Goal: Information Seeking & Learning: Check status

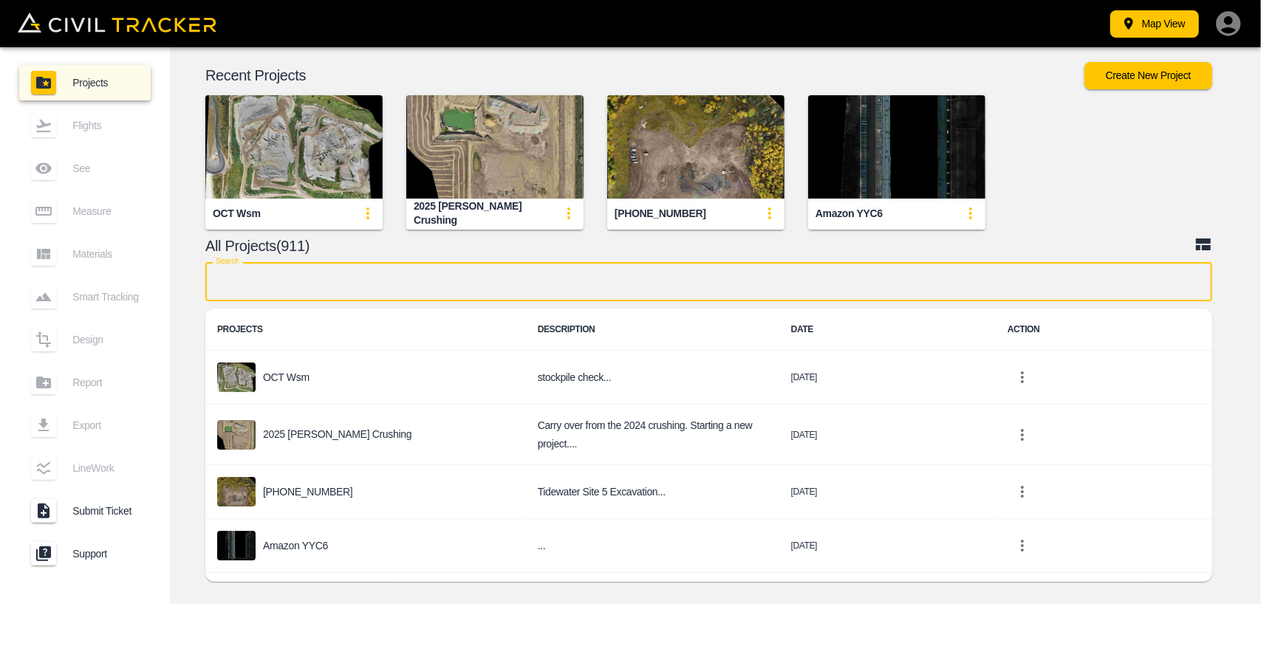
click at [486, 292] on input "text" at bounding box center [708, 281] width 1007 height 39
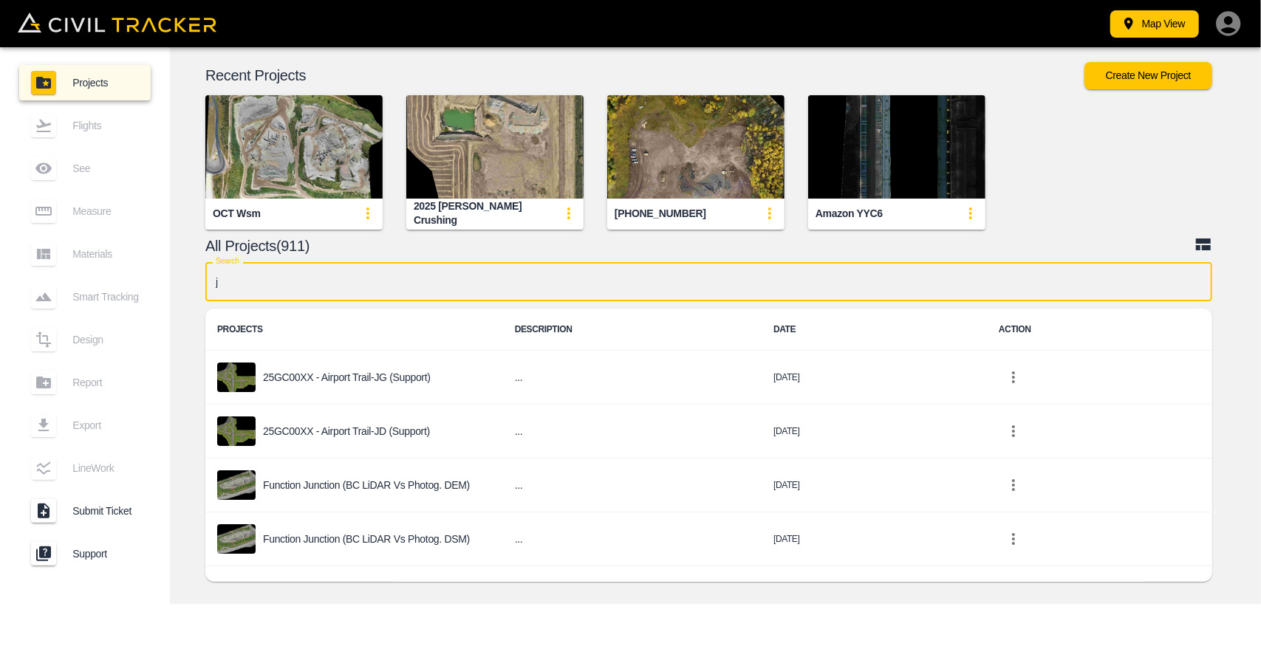
type input "jg"
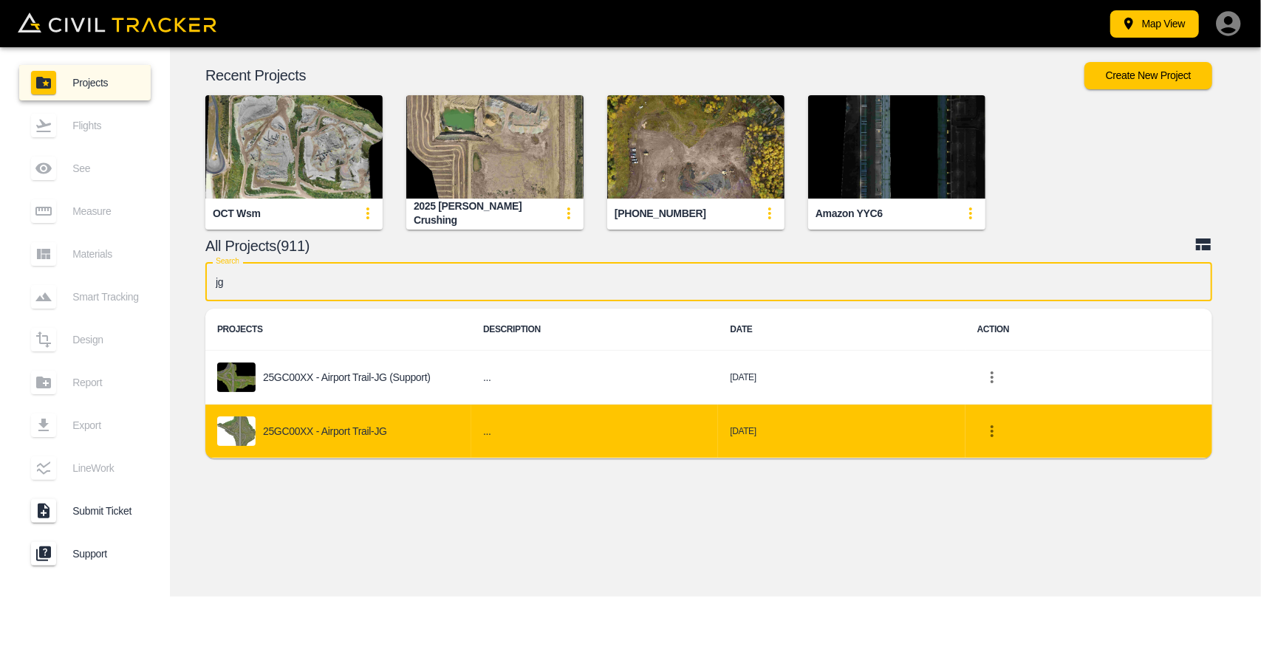
click at [361, 438] on div "25GC00XX - Airport Trail-JG" at bounding box center [338, 432] width 242 height 30
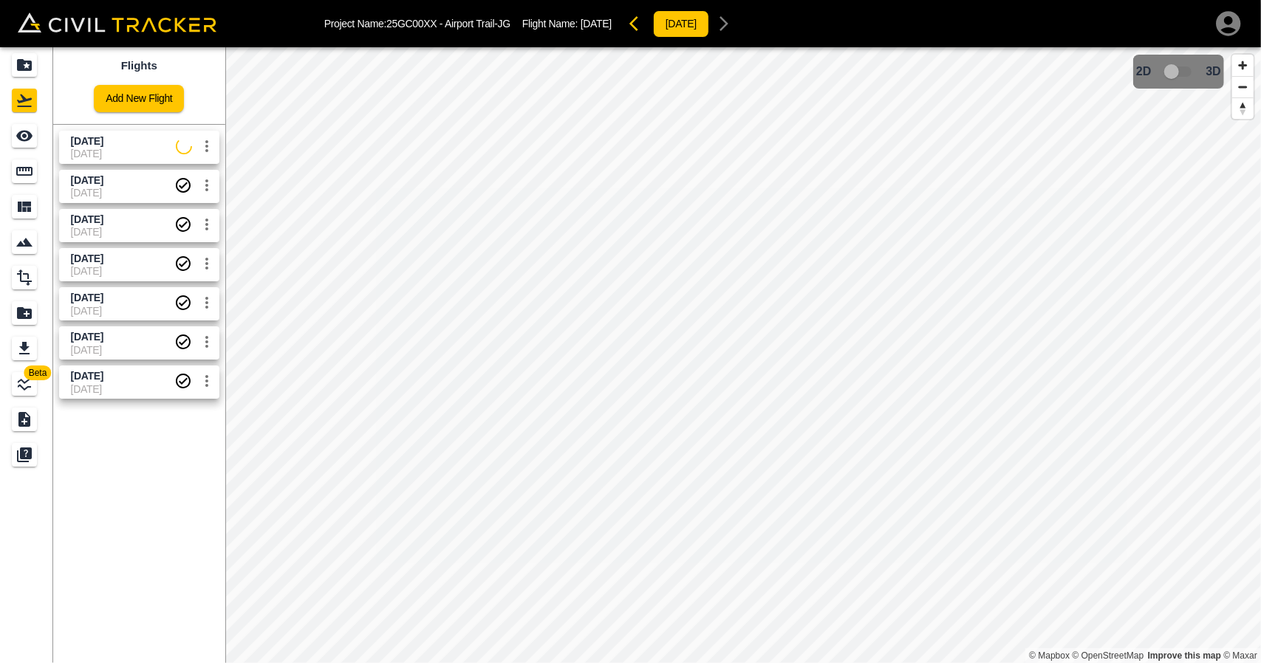
click at [110, 148] on span "[DATE]" at bounding box center [123, 154] width 105 height 12
drag, startPoint x: 36, startPoint y: 140, endPoint x: 52, endPoint y: 137, distance: 16.5
click at [36, 140] on div "See" at bounding box center [24, 136] width 25 height 24
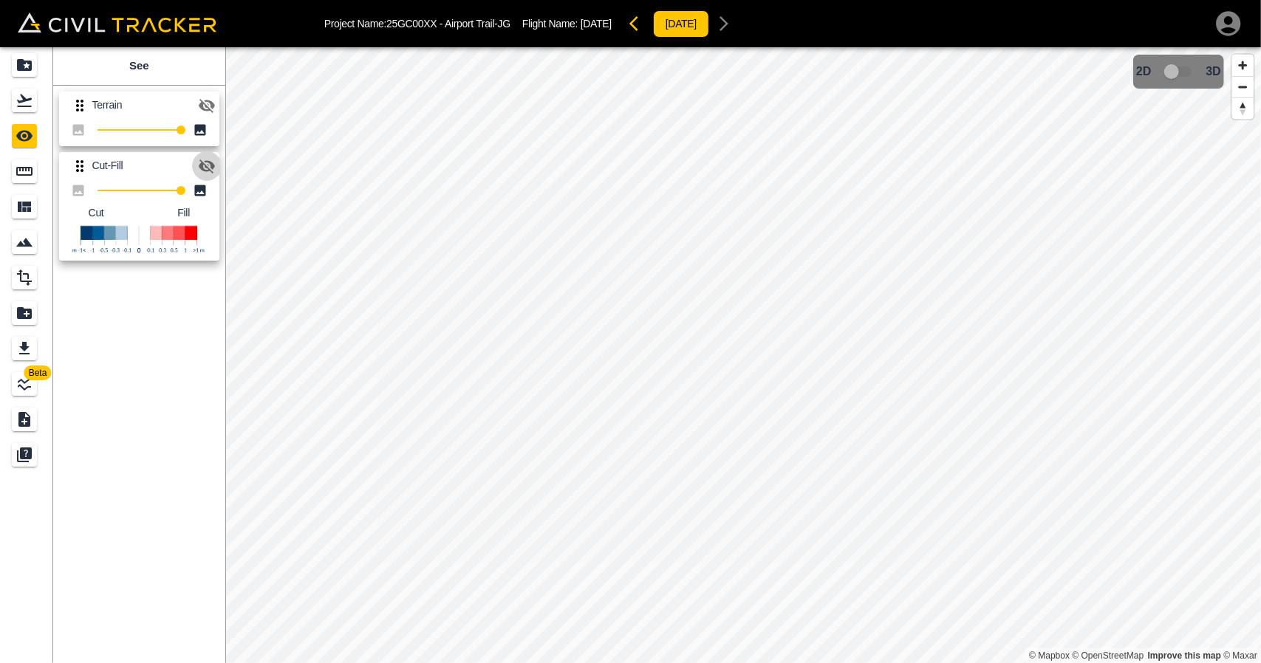
click at [196, 160] on button "button" at bounding box center [207, 166] width 30 height 30
click at [217, 165] on button "button" at bounding box center [207, 166] width 30 height 30
click at [213, 104] on icon "button" at bounding box center [207, 106] width 16 height 14
click at [213, 104] on icon "button" at bounding box center [207, 105] width 16 height 11
drag, startPoint x: 32, startPoint y: 103, endPoint x: 26, endPoint y: 96, distance: 8.9
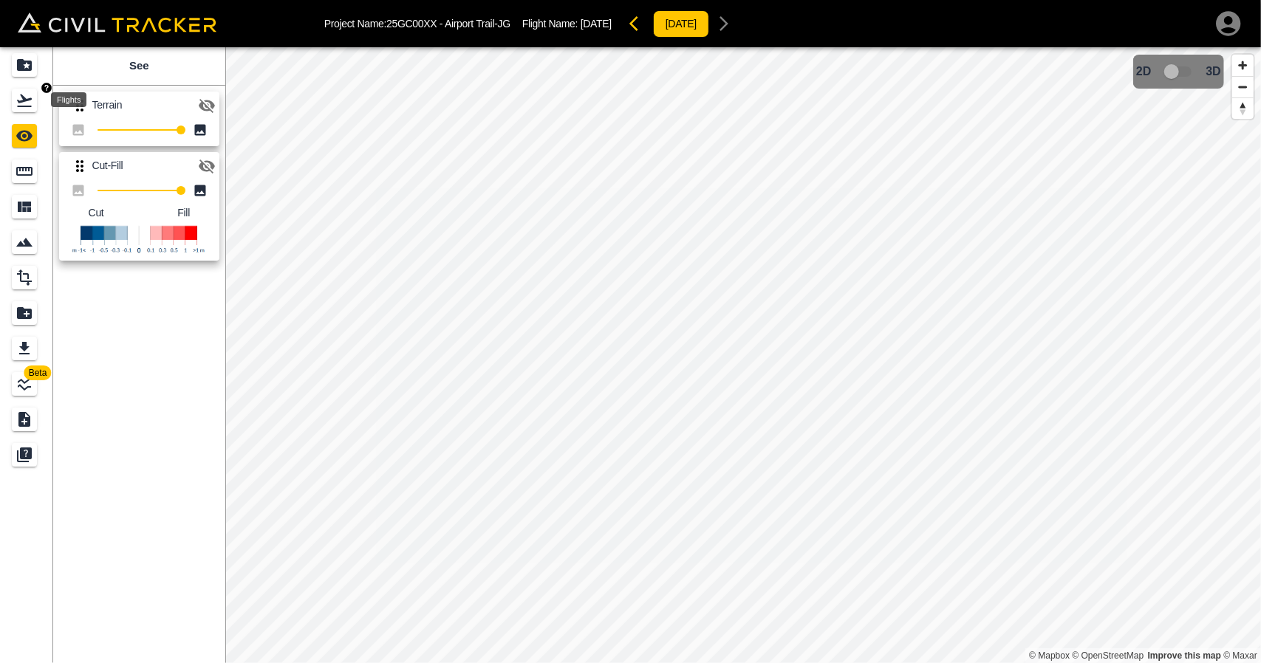
click at [30, 103] on icon "Flights" at bounding box center [25, 101] width 18 height 18
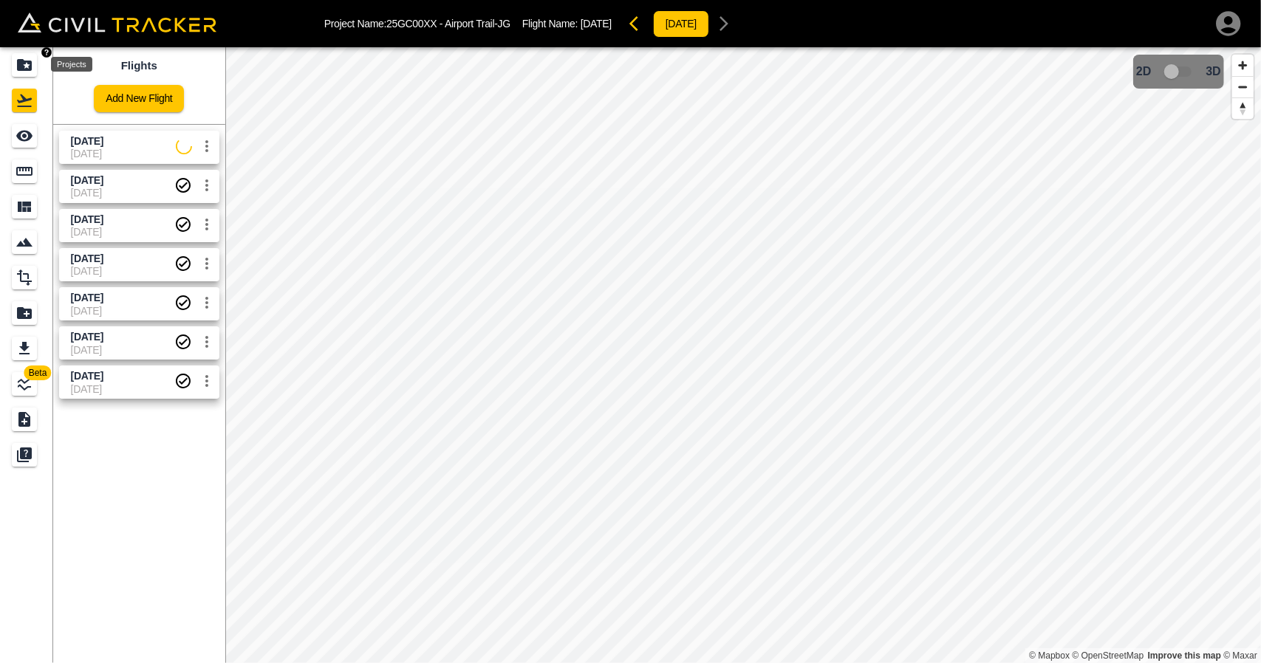
click at [20, 75] on div "Projects" at bounding box center [24, 65] width 25 height 24
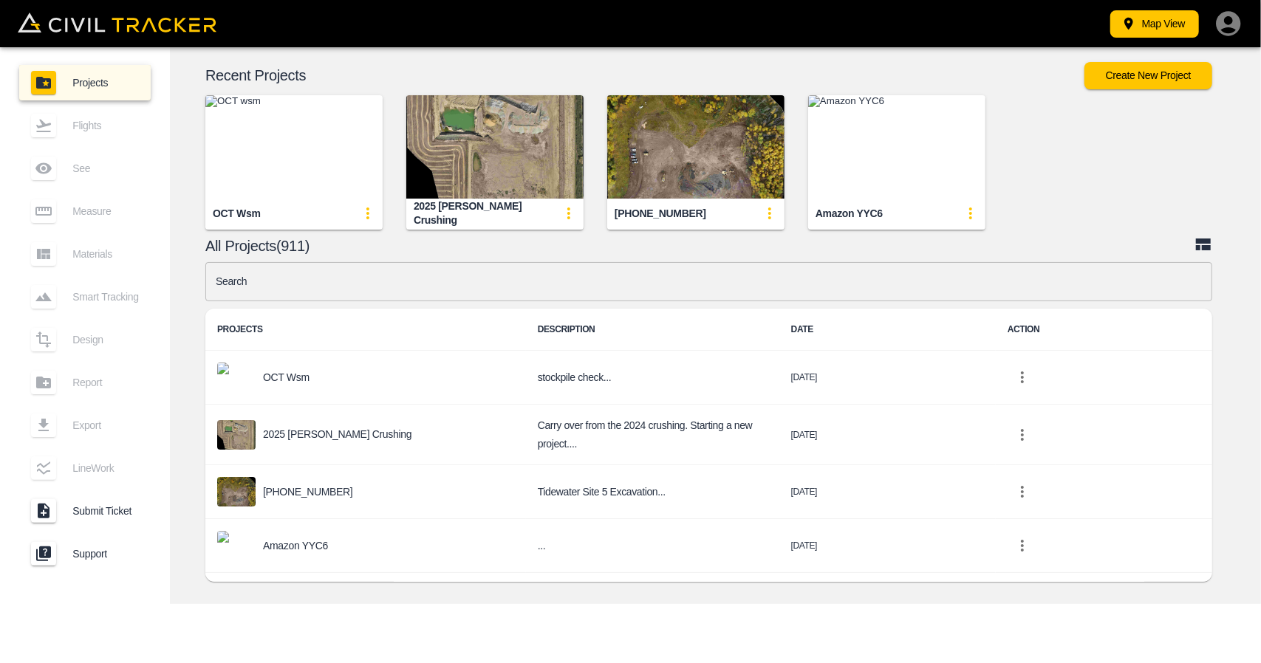
click at [427, 287] on input "text" at bounding box center [708, 281] width 1007 height 39
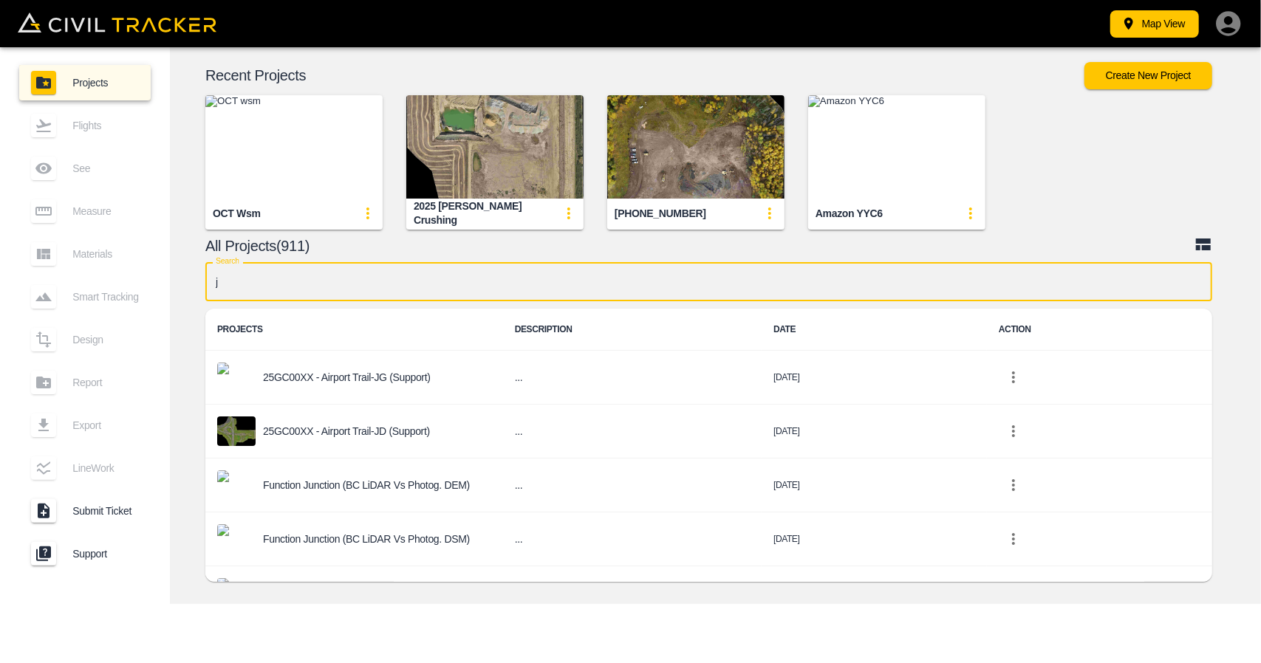
type input "jg"
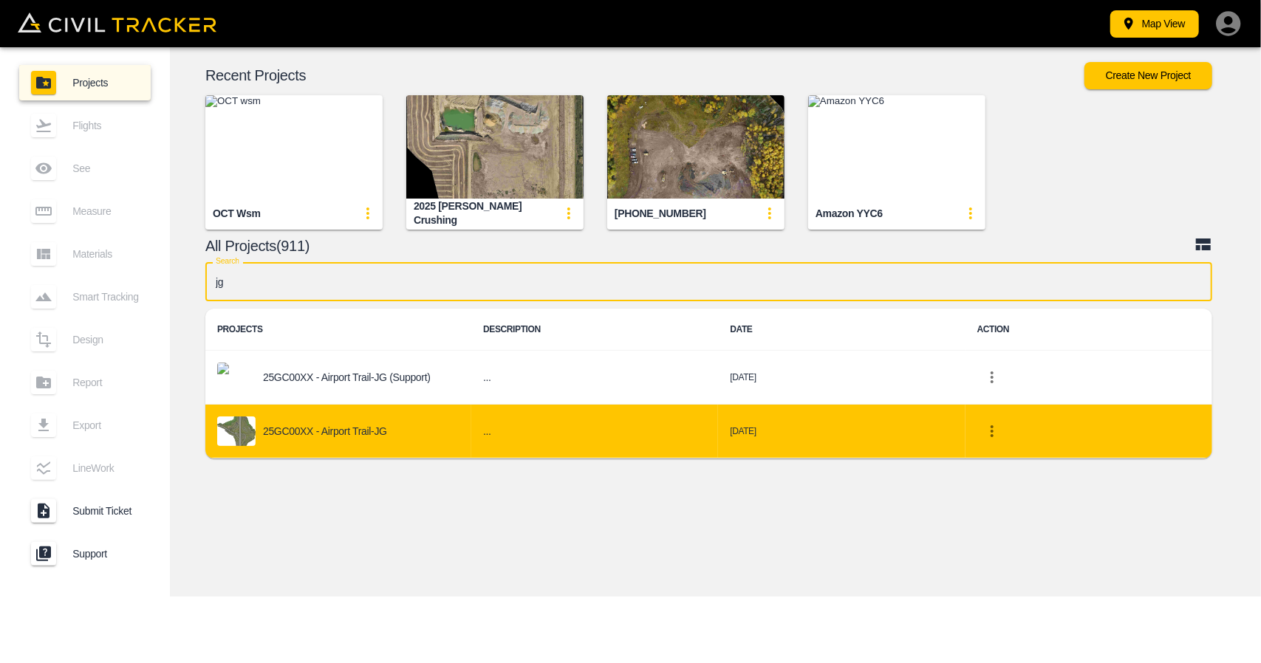
click at [374, 428] on p "25GC00XX - Airport Trail-JG" at bounding box center [325, 431] width 124 height 12
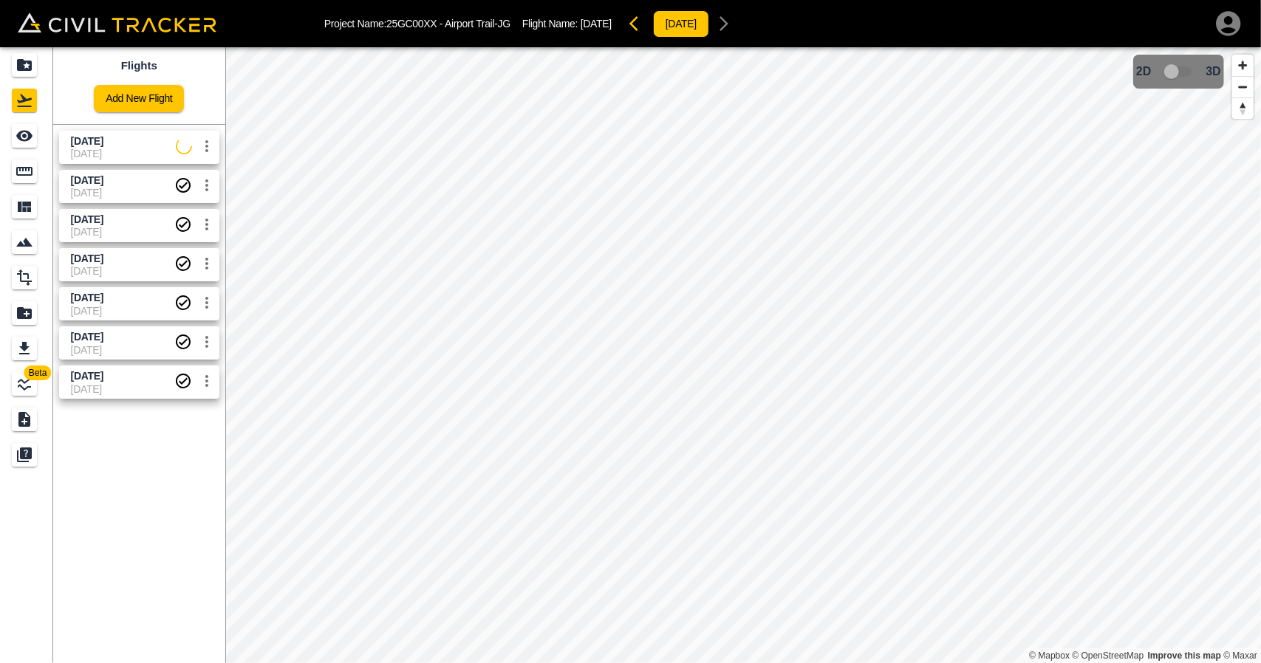
click at [136, 156] on span "[DATE]" at bounding box center [123, 154] width 105 height 12
click at [27, 144] on icon "See" at bounding box center [25, 136] width 18 height 18
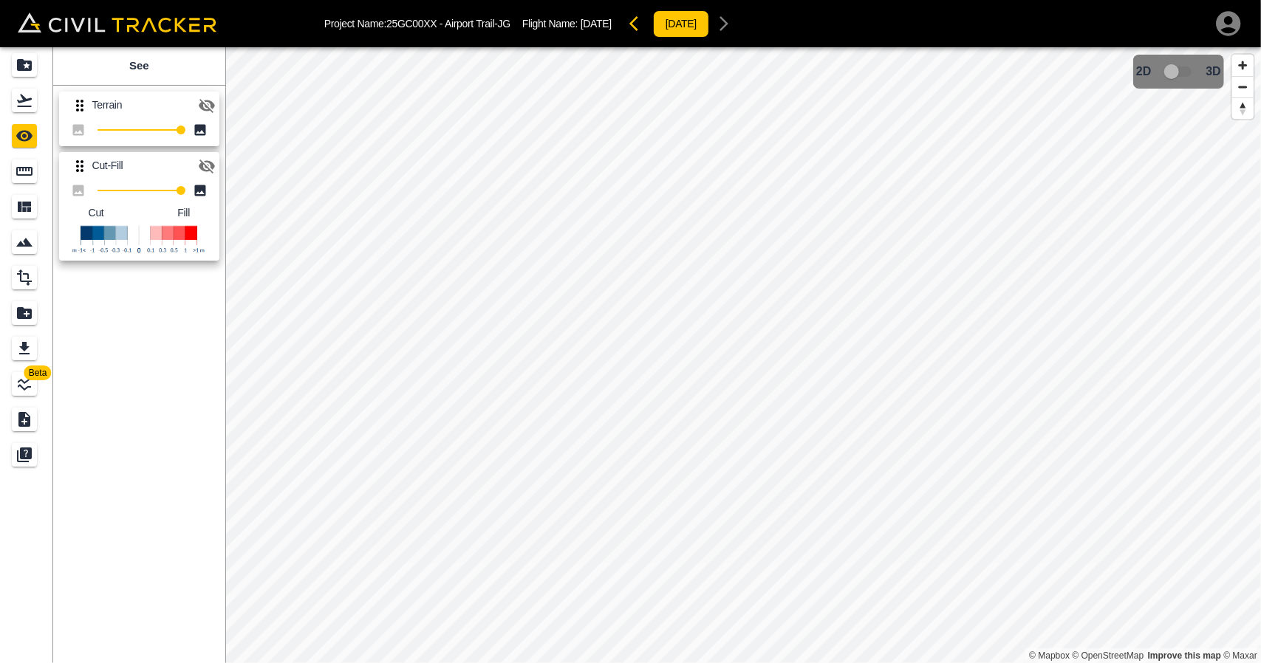
click at [193, 168] on button "button" at bounding box center [207, 166] width 30 height 30
click at [202, 105] on icon "button" at bounding box center [207, 106] width 16 height 14
click at [200, 98] on icon "button" at bounding box center [207, 106] width 18 height 18
click at [10, 112] on link at bounding box center [26, 100] width 53 height 35
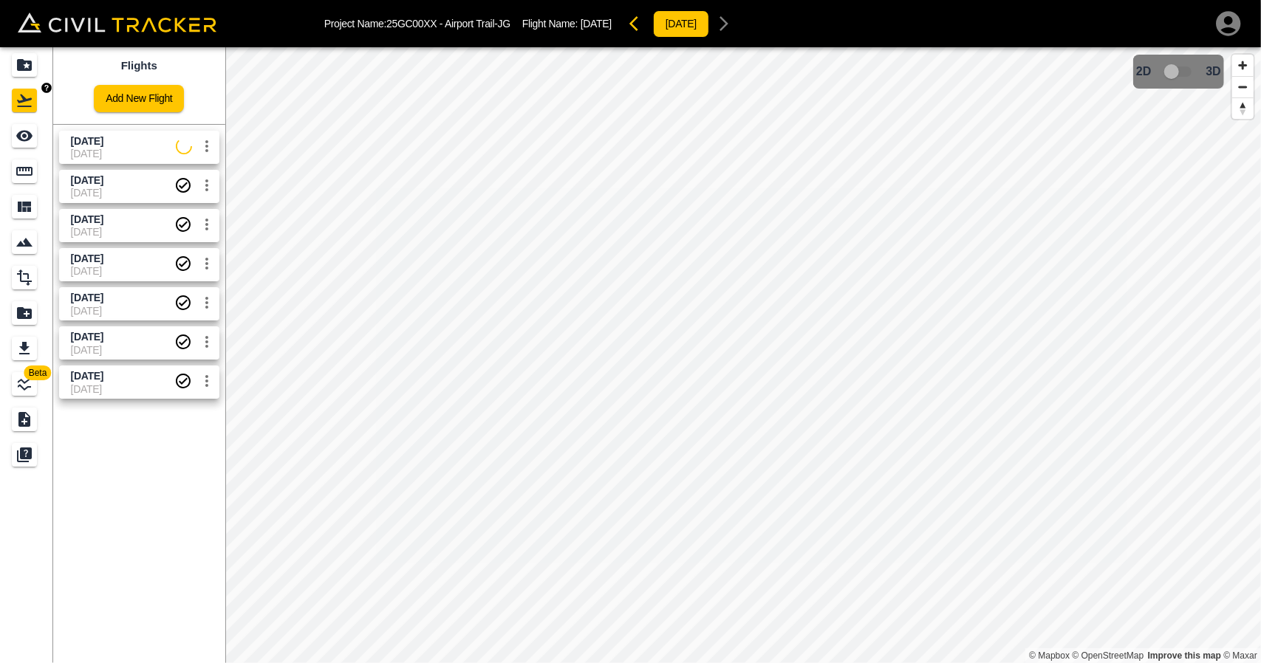
click at [18, 69] on icon "Projects" at bounding box center [24, 65] width 15 height 12
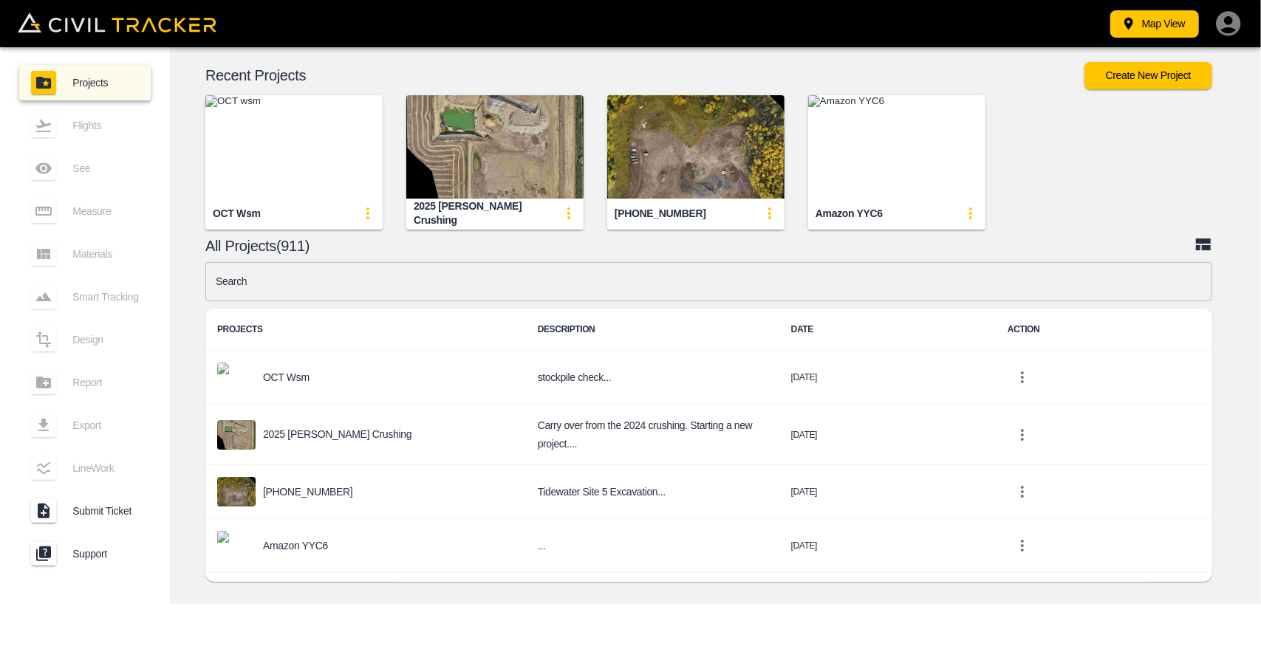
click at [431, 286] on input "text" at bounding box center [708, 281] width 1007 height 39
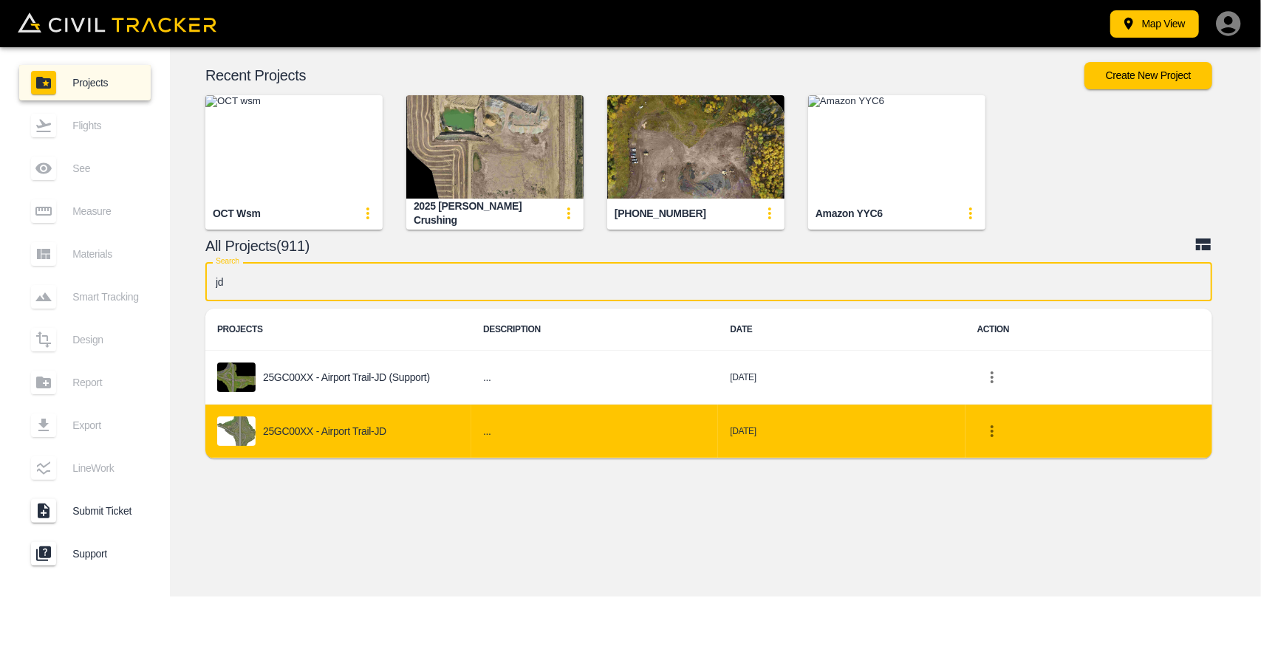
type input "jd"
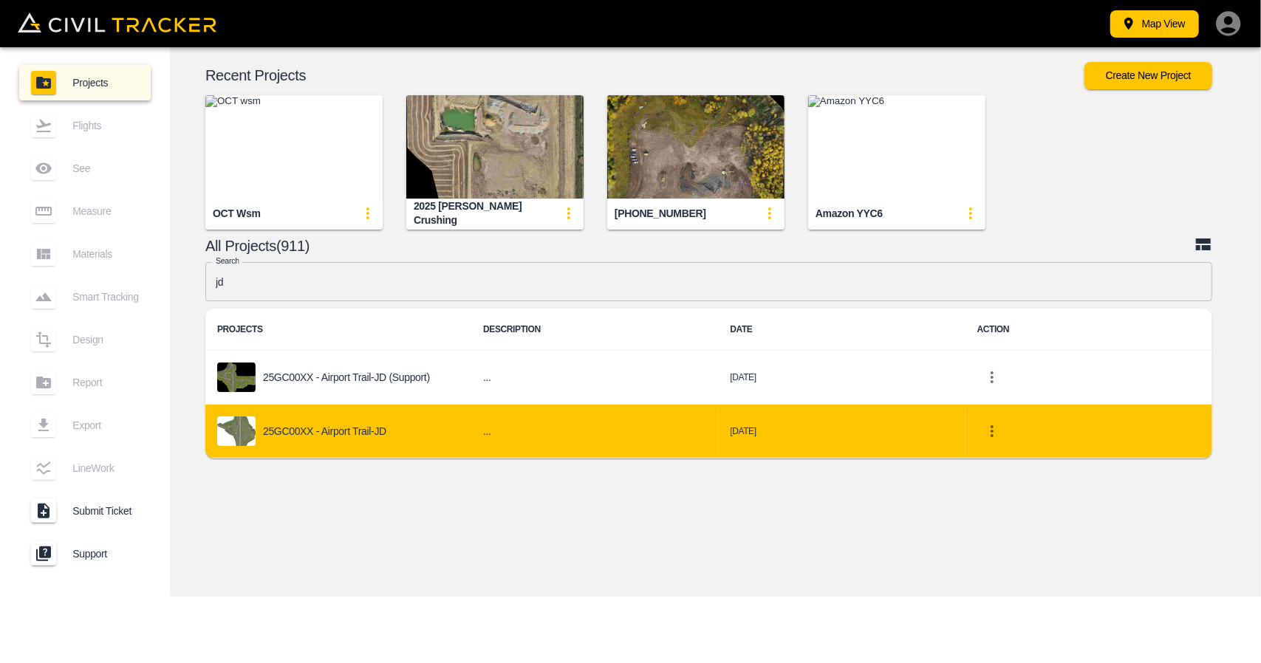
click at [387, 429] on div "25GC00XX - Airport Trail-JD" at bounding box center [338, 432] width 242 height 30
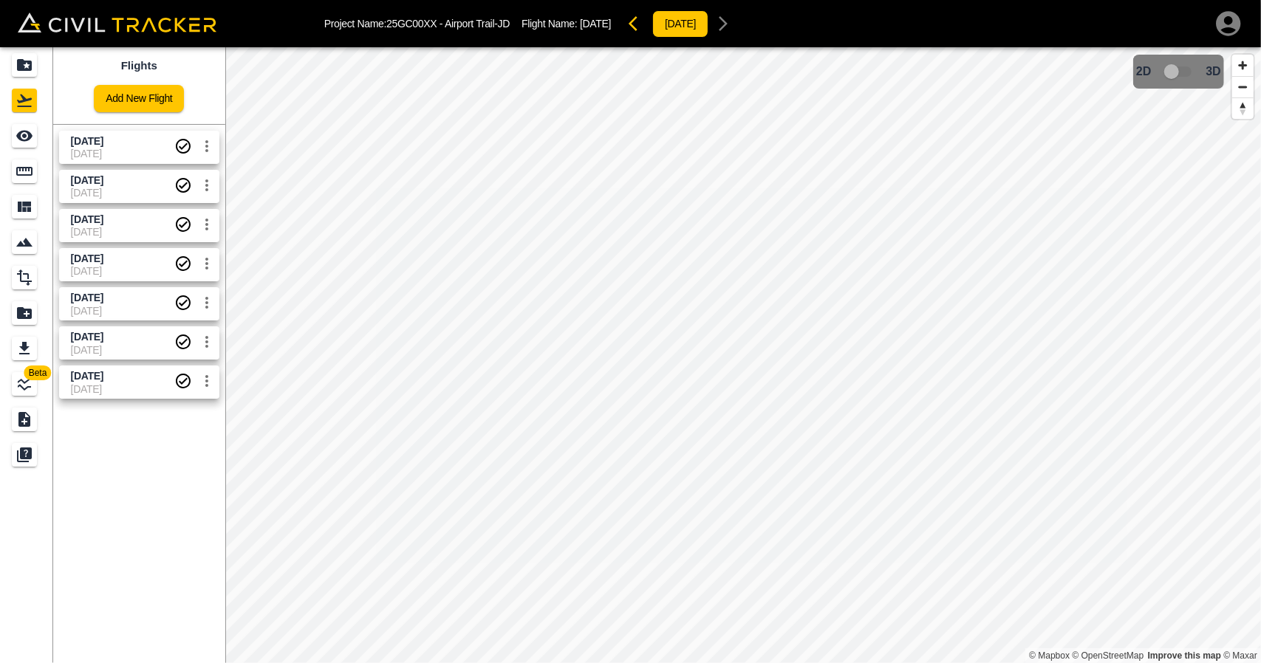
drag, startPoint x: 150, startPoint y: 155, endPoint x: 46, endPoint y: 151, distance: 104.2
click at [149, 154] on span "[DATE]" at bounding box center [122, 154] width 103 height 12
click at [11, 137] on link at bounding box center [26, 135] width 53 height 35
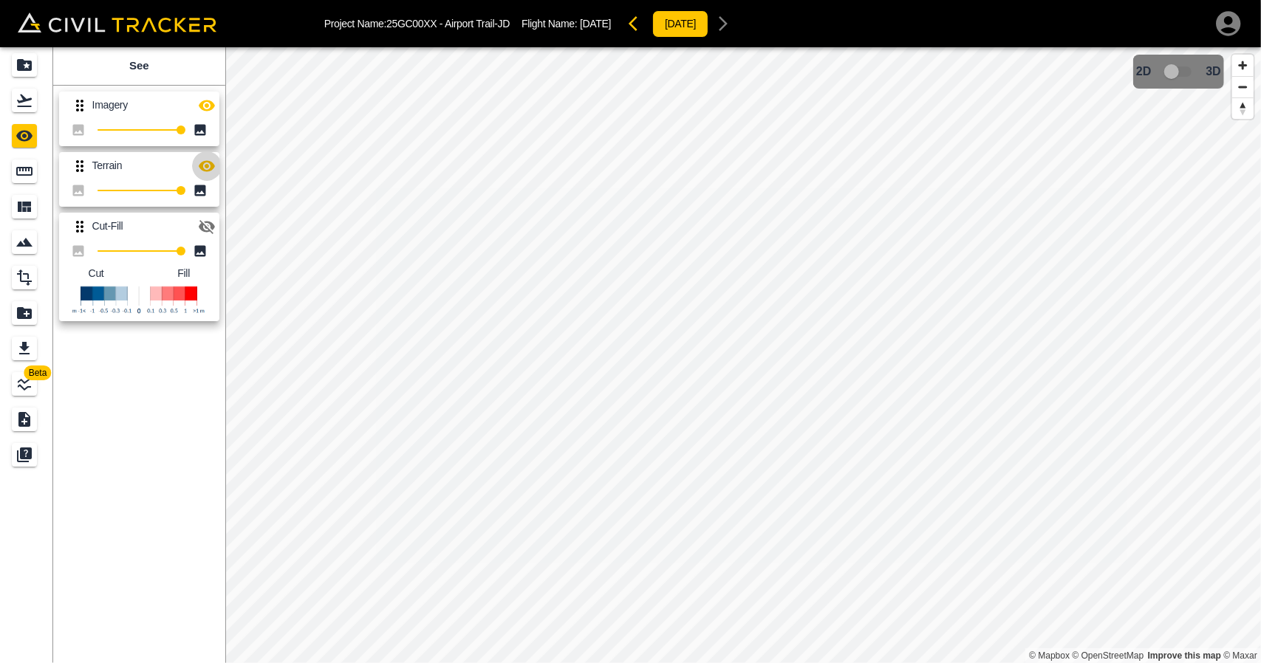
click at [205, 160] on icon "button" at bounding box center [207, 166] width 18 height 18
click at [27, 66] on icon "Projects" at bounding box center [25, 65] width 18 height 18
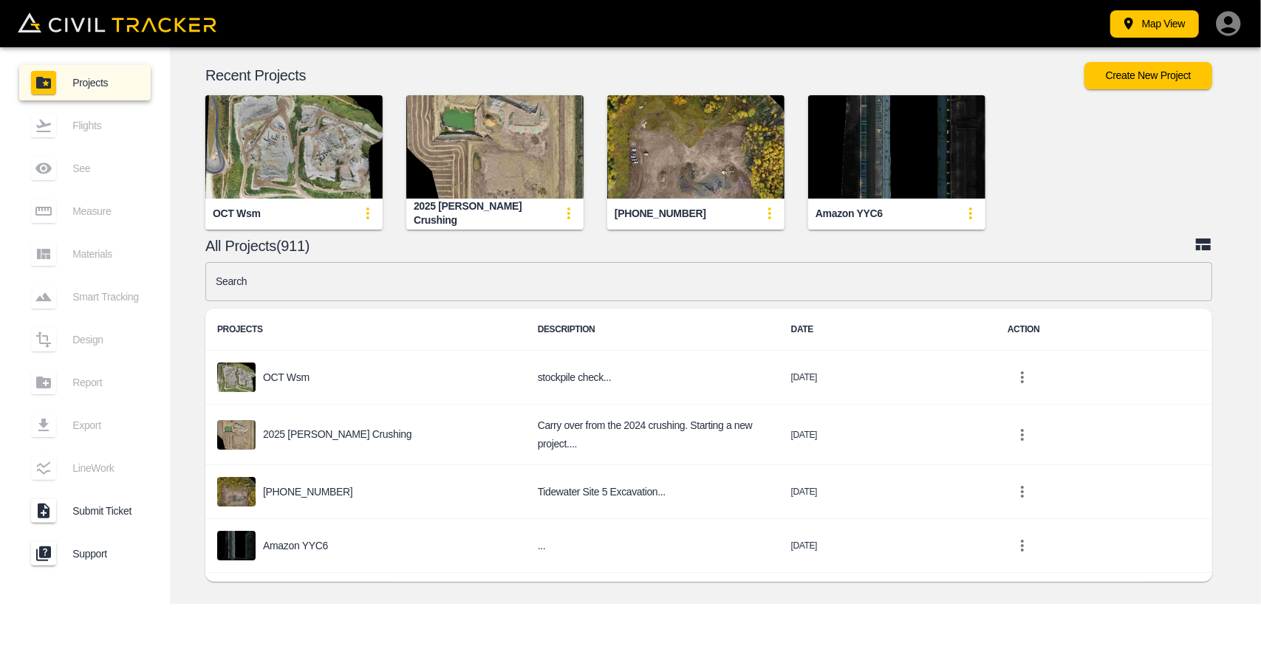
click at [637, 179] on img "button" at bounding box center [695, 146] width 177 height 103
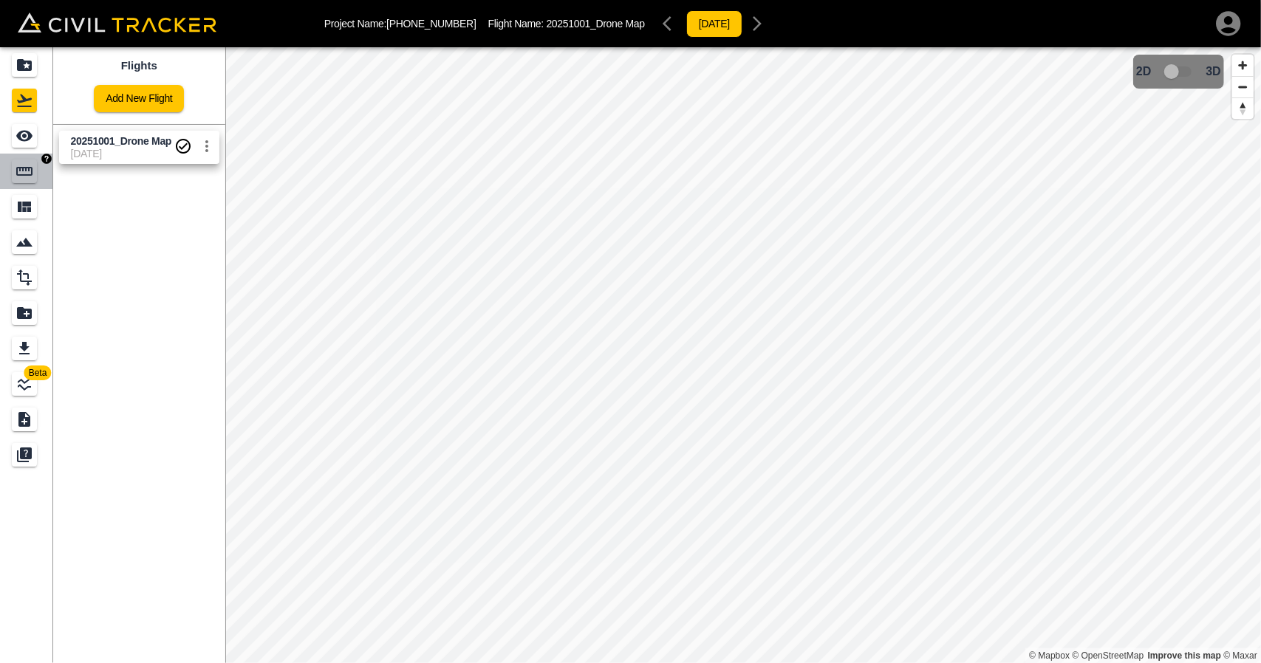
click at [24, 185] on link at bounding box center [26, 171] width 53 height 35
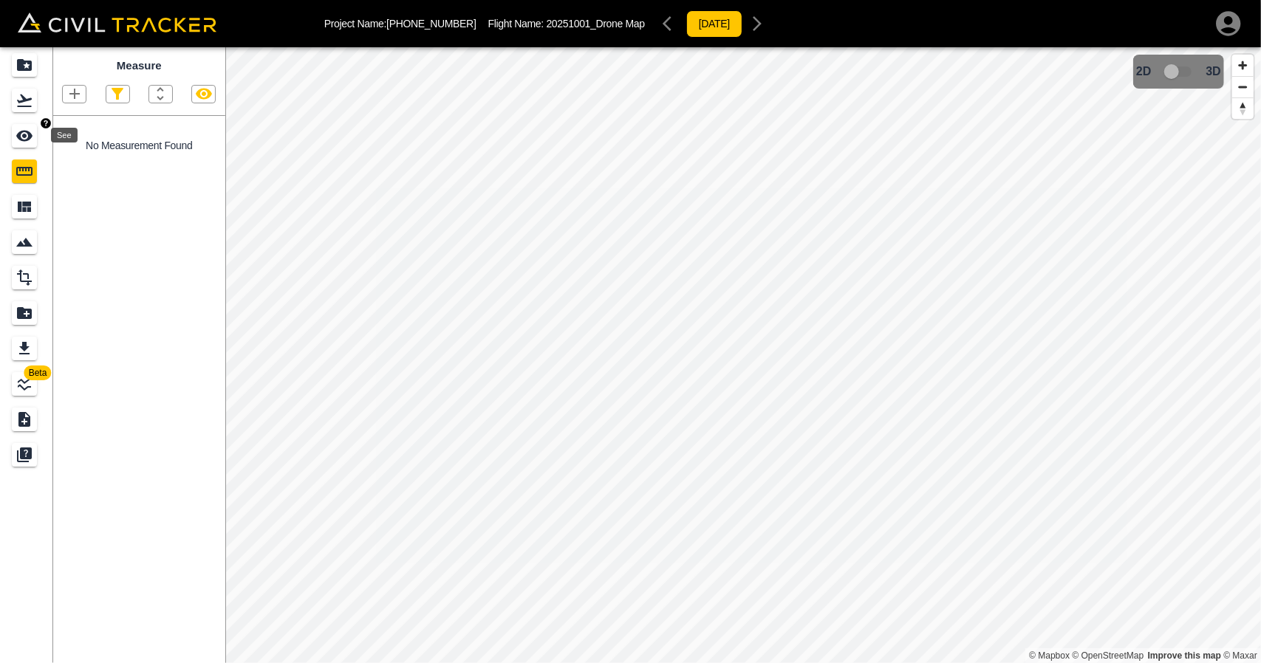
click at [22, 127] on icon "See" at bounding box center [25, 136] width 18 height 18
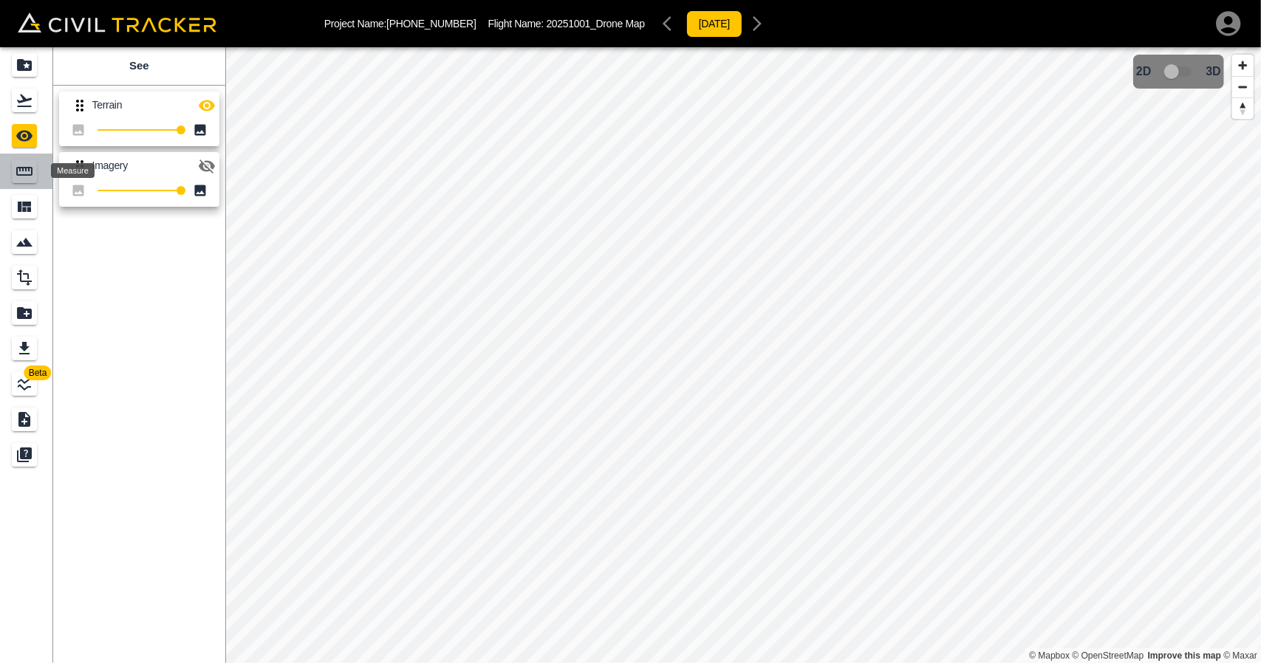
click at [30, 179] on icon "Measure" at bounding box center [25, 171] width 18 height 18
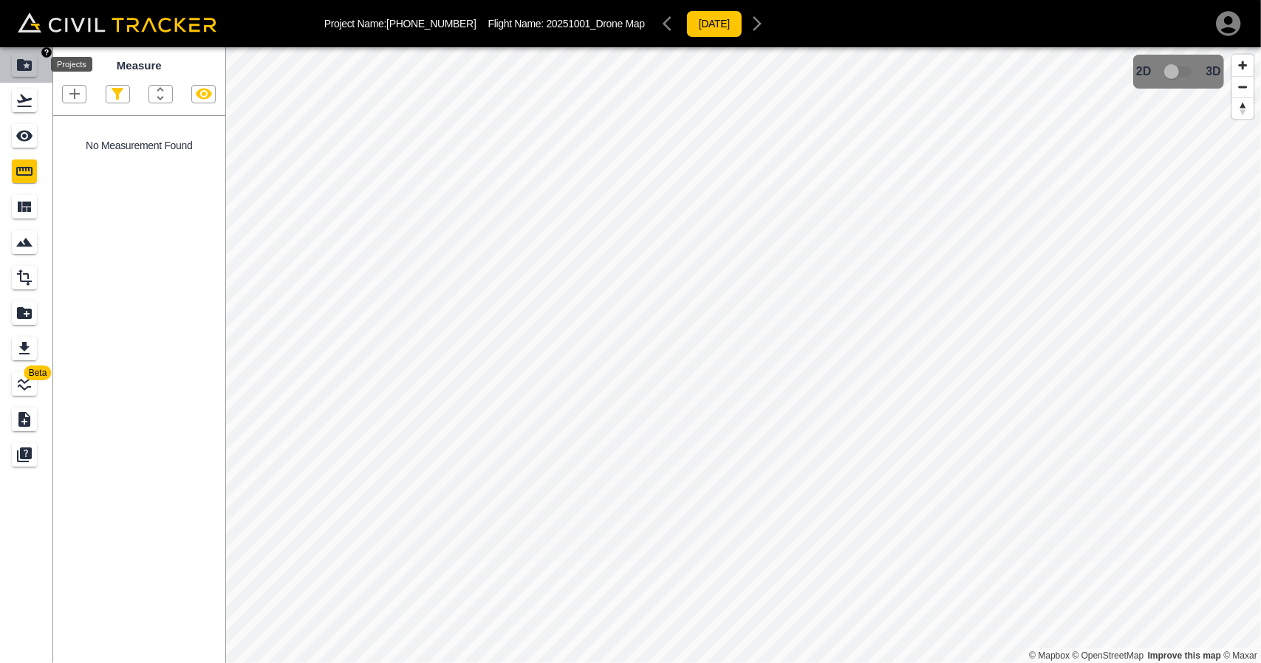
click at [35, 69] on div "Projects" at bounding box center [24, 65] width 25 height 24
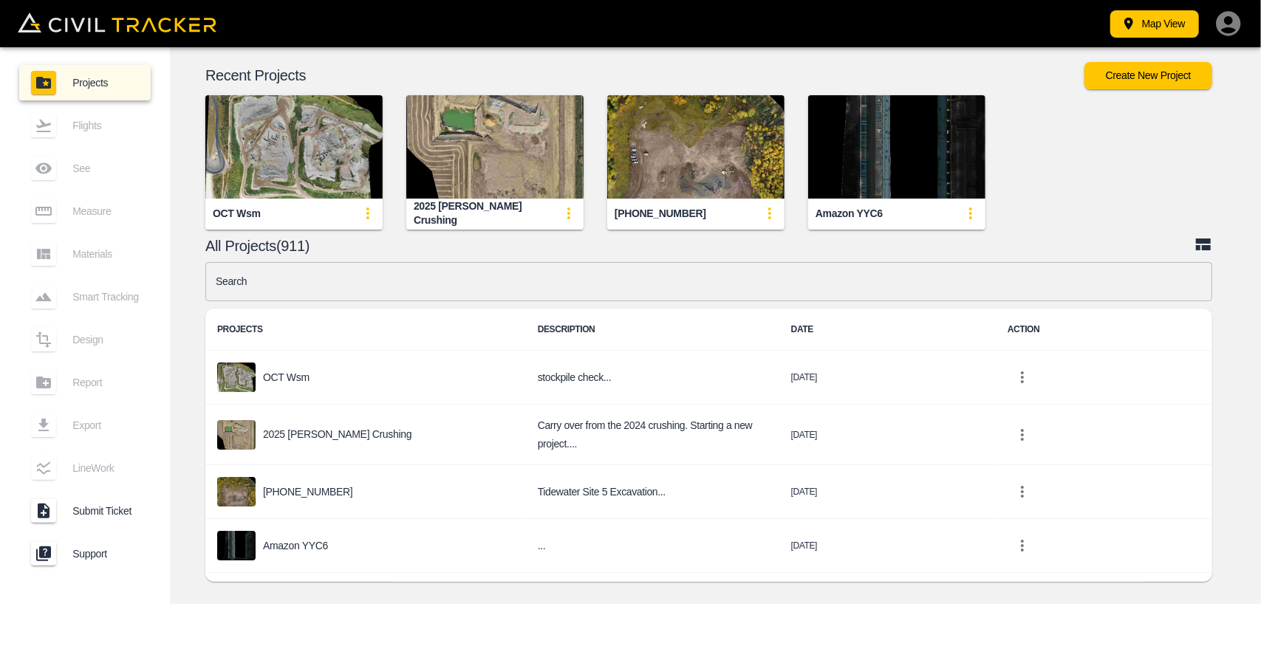
click at [333, 162] on img "button" at bounding box center [293, 146] width 177 height 103
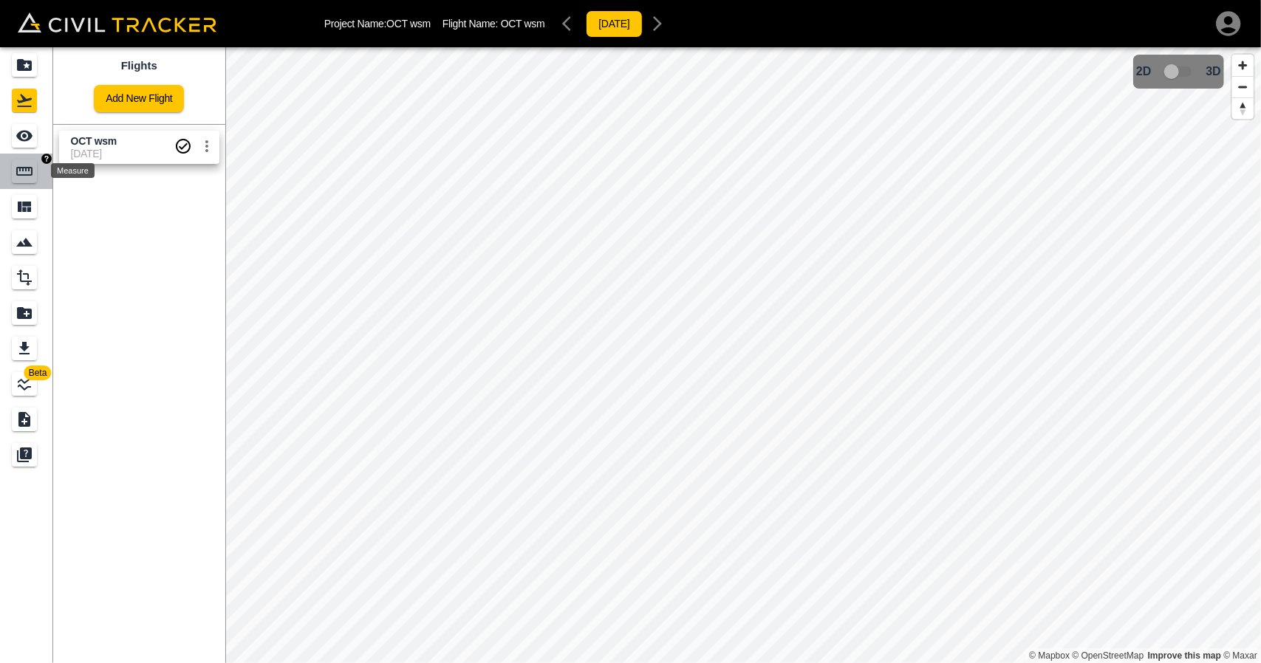
click at [22, 176] on icon "Measure" at bounding box center [25, 171] width 18 height 18
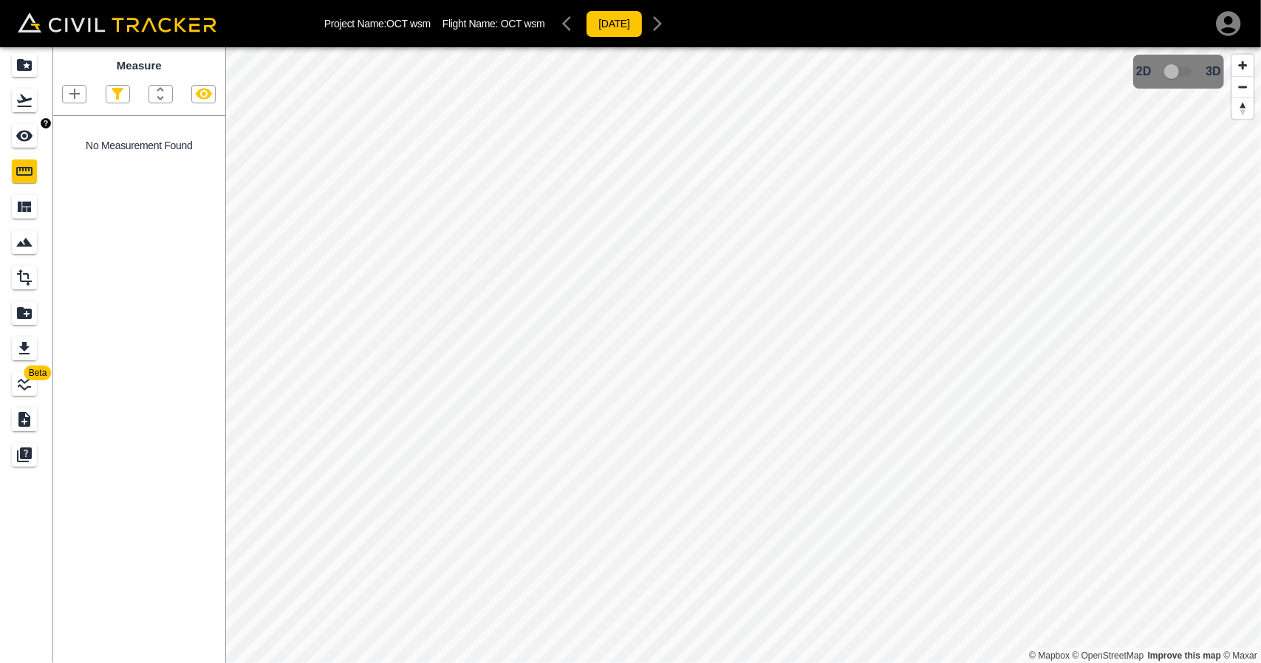
click at [35, 142] on div "See" at bounding box center [24, 136] width 25 height 24
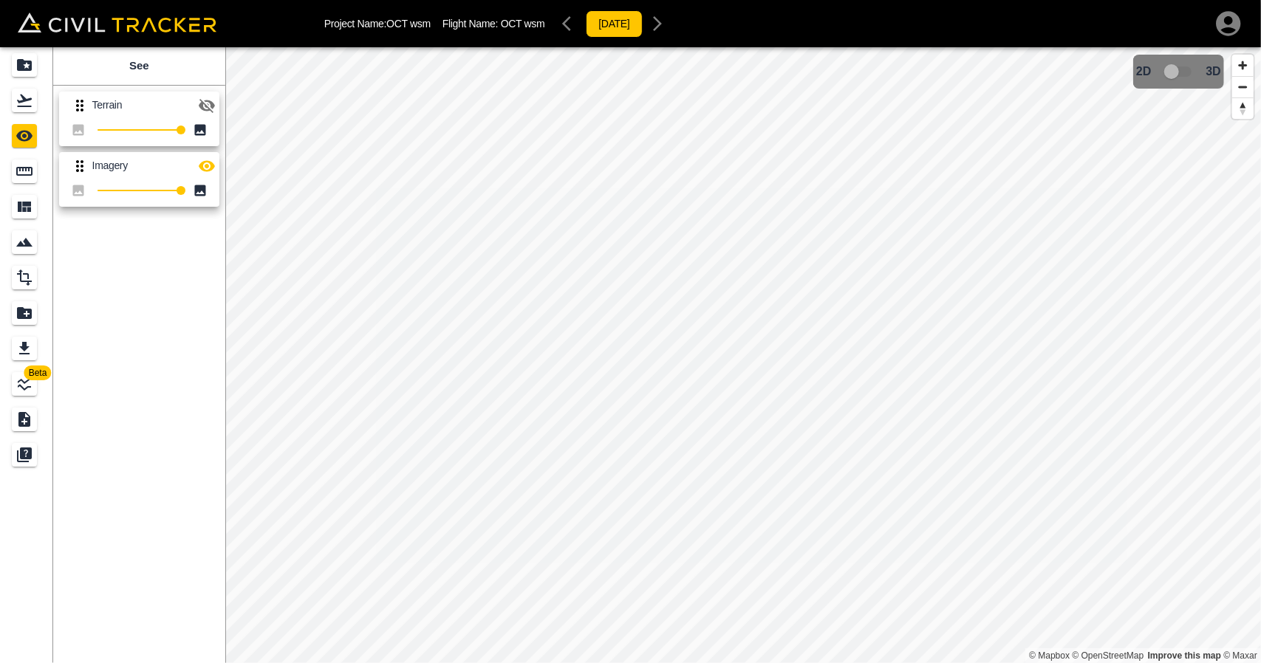
click at [217, 108] on button "button" at bounding box center [207, 106] width 30 height 30
click at [197, 101] on button "button" at bounding box center [207, 106] width 30 height 30
click at [23, 76] on div "Projects" at bounding box center [24, 65] width 25 height 24
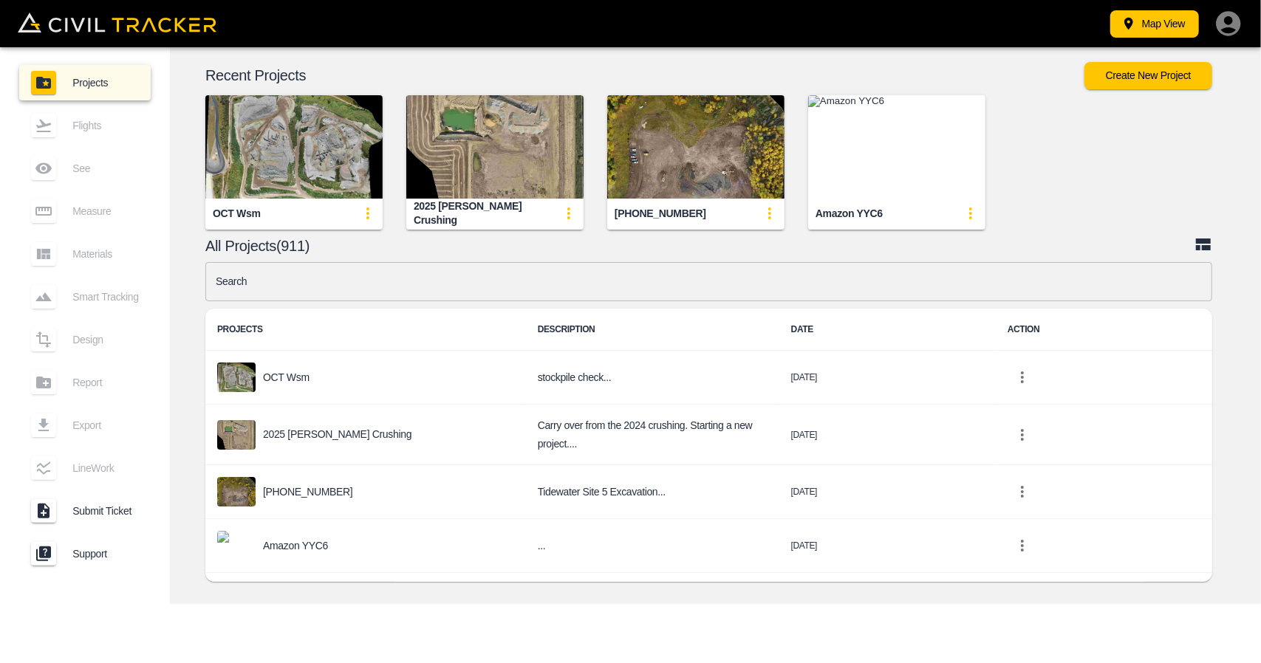
click at [467, 273] on input "text" at bounding box center [708, 281] width 1007 height 39
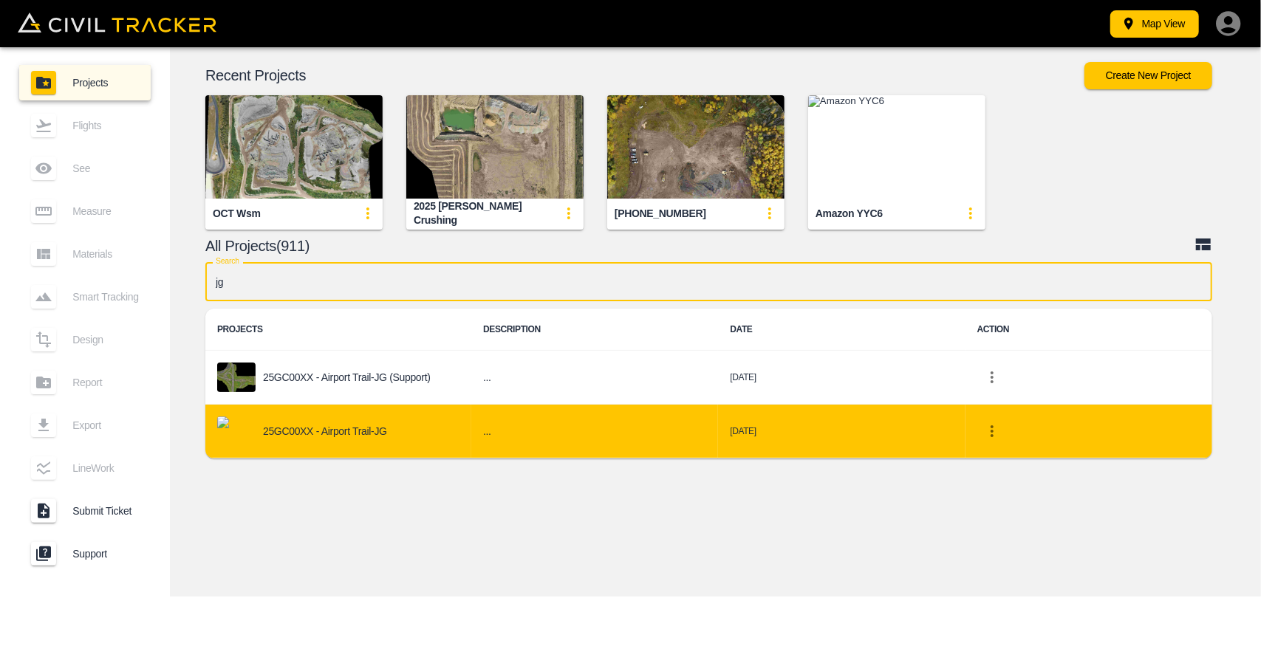
type input "jg"
click at [403, 423] on div "25GC00XX - Airport Trail-JG" at bounding box center [338, 432] width 242 height 30
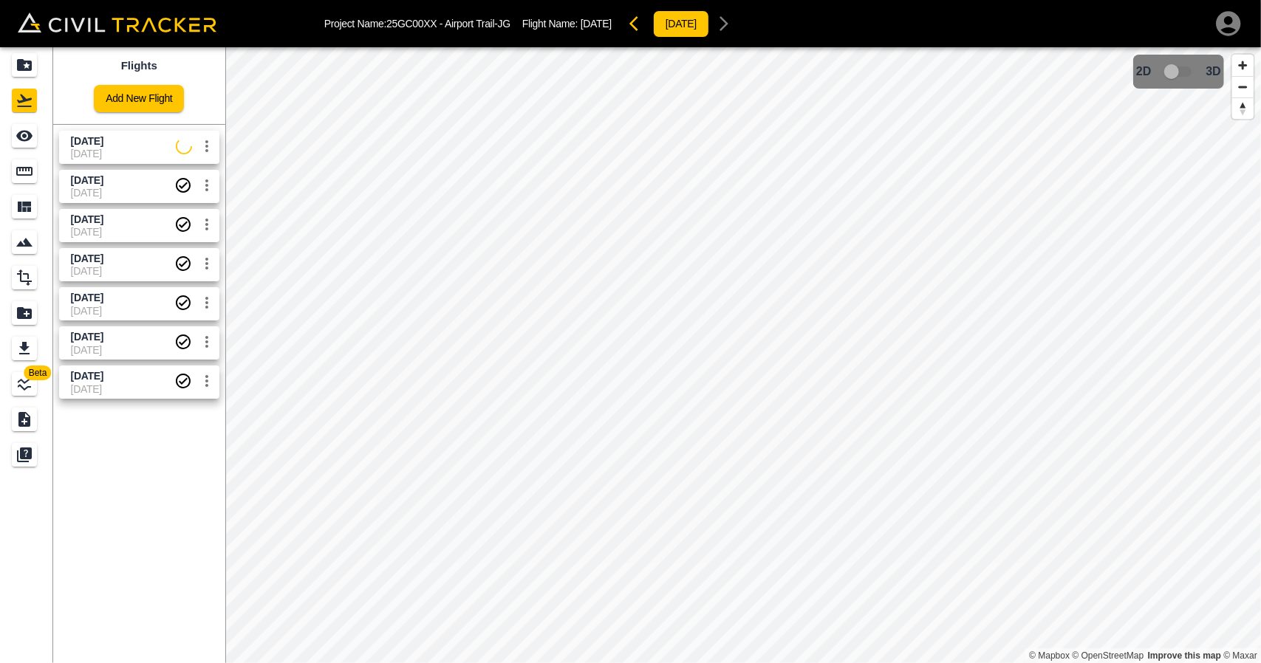
drag, startPoint x: 140, startPoint y: 148, endPoint x: 91, endPoint y: 147, distance: 49.5
click at [140, 148] on span "[DATE]" at bounding box center [123, 154] width 105 height 12
click at [54, 140] on div "[DATE] [DATE]" at bounding box center [136, 144] width 166 height 39
click at [35, 137] on div "See" at bounding box center [24, 136] width 25 height 24
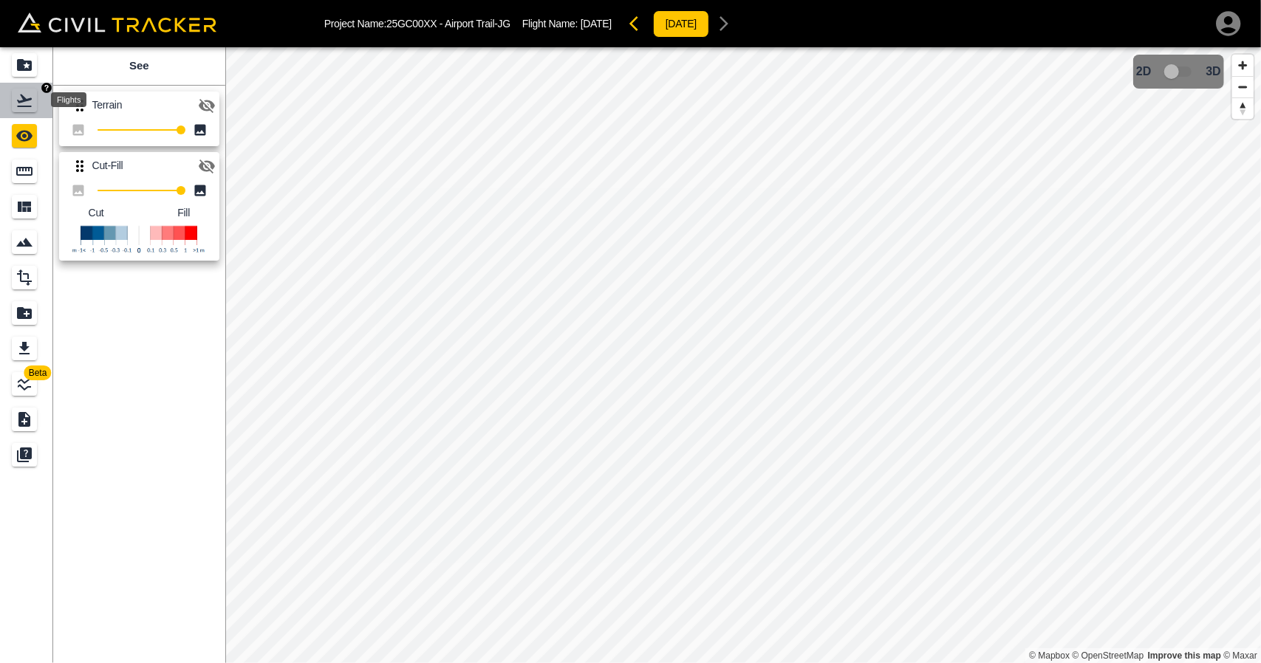
click at [28, 97] on icon "Flights" at bounding box center [25, 101] width 18 height 18
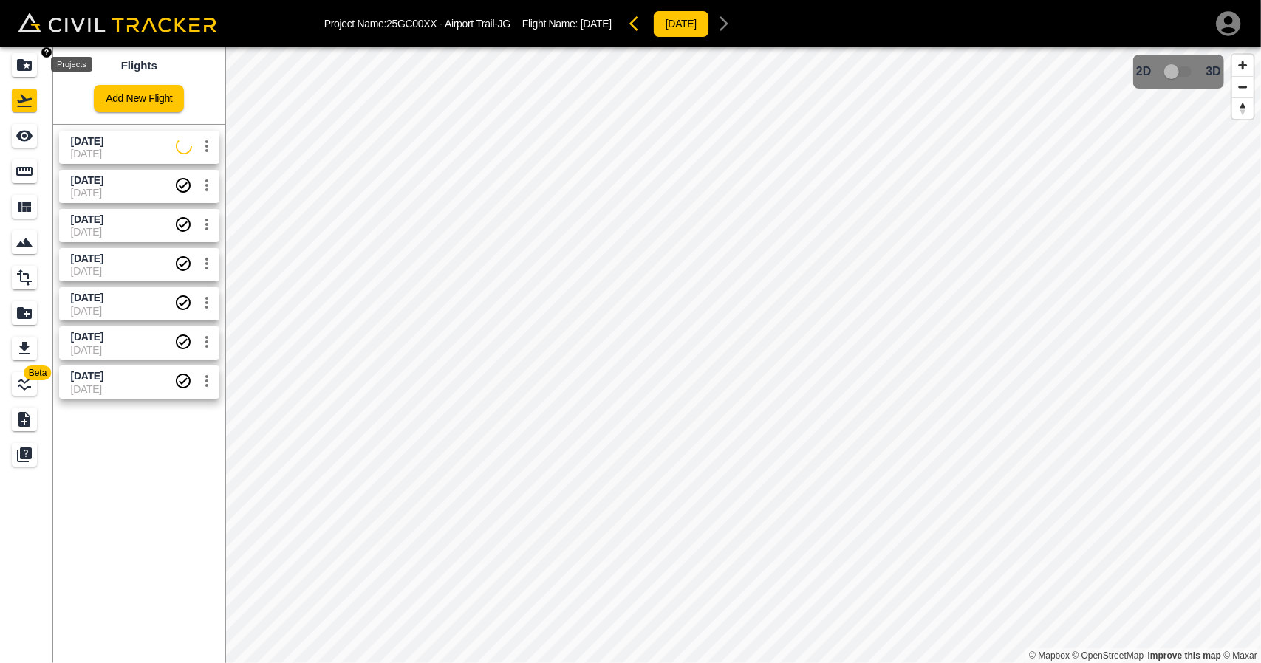
click at [16, 66] on icon "Projects" at bounding box center [25, 65] width 18 height 18
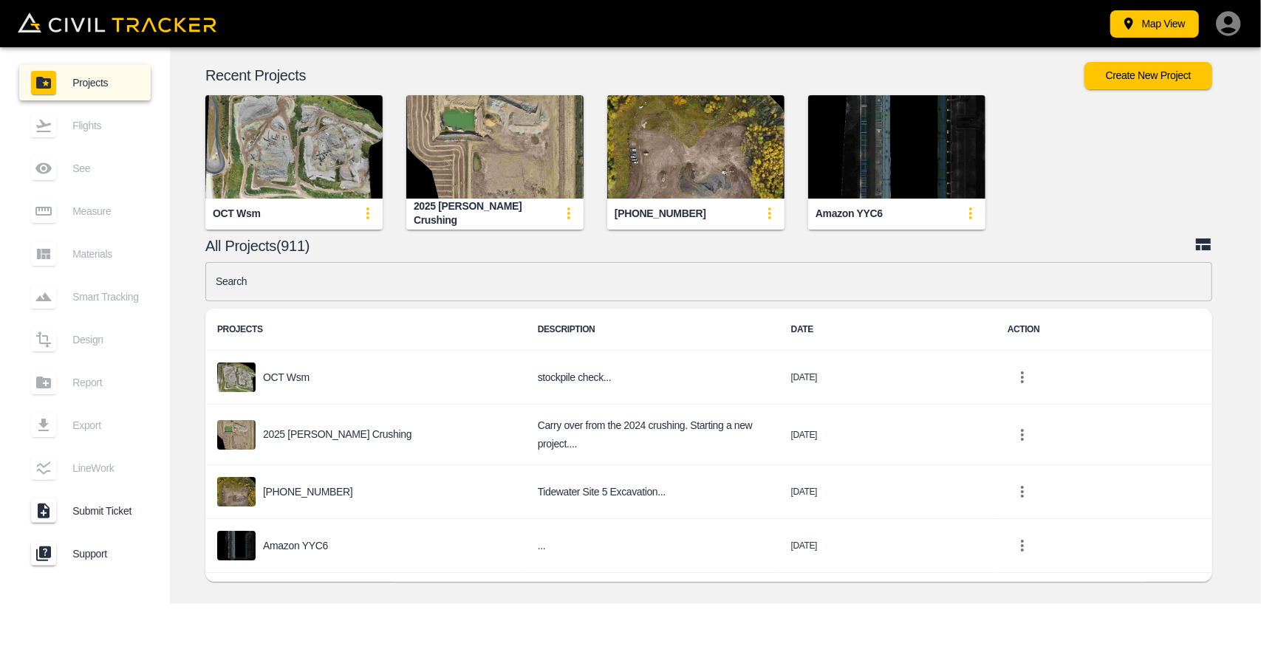
click at [873, 156] on img "button" at bounding box center [896, 146] width 177 height 103
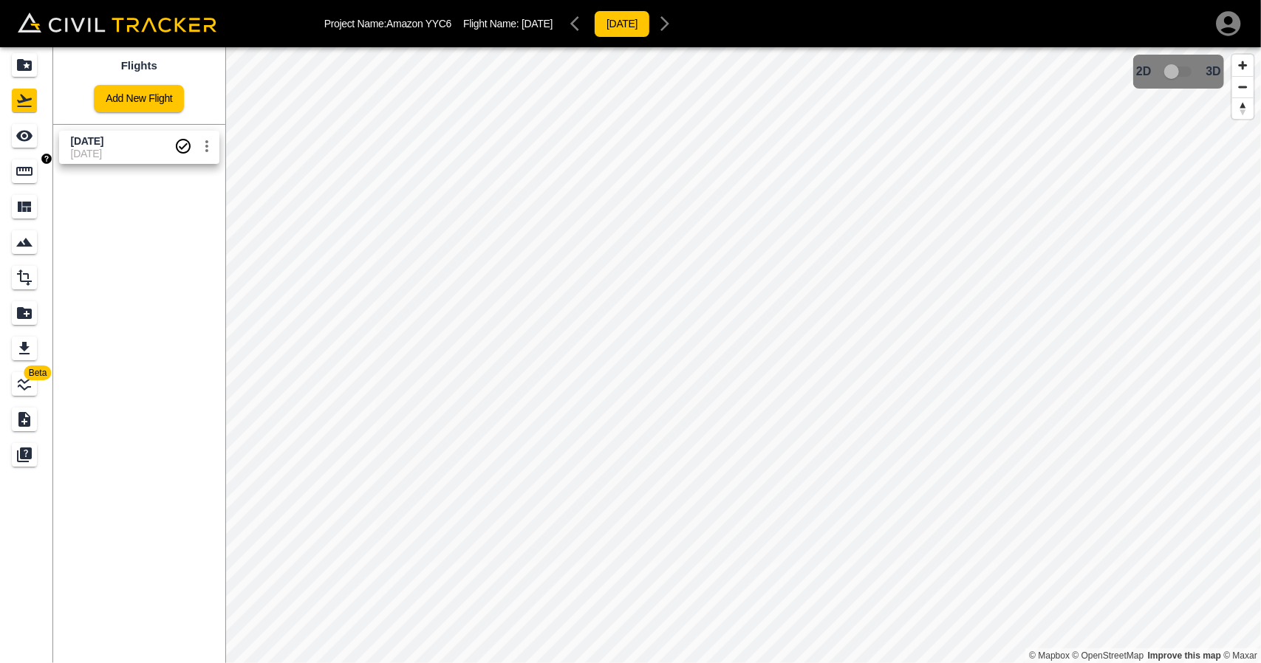
click at [17, 175] on icon "Measure" at bounding box center [24, 171] width 16 height 9
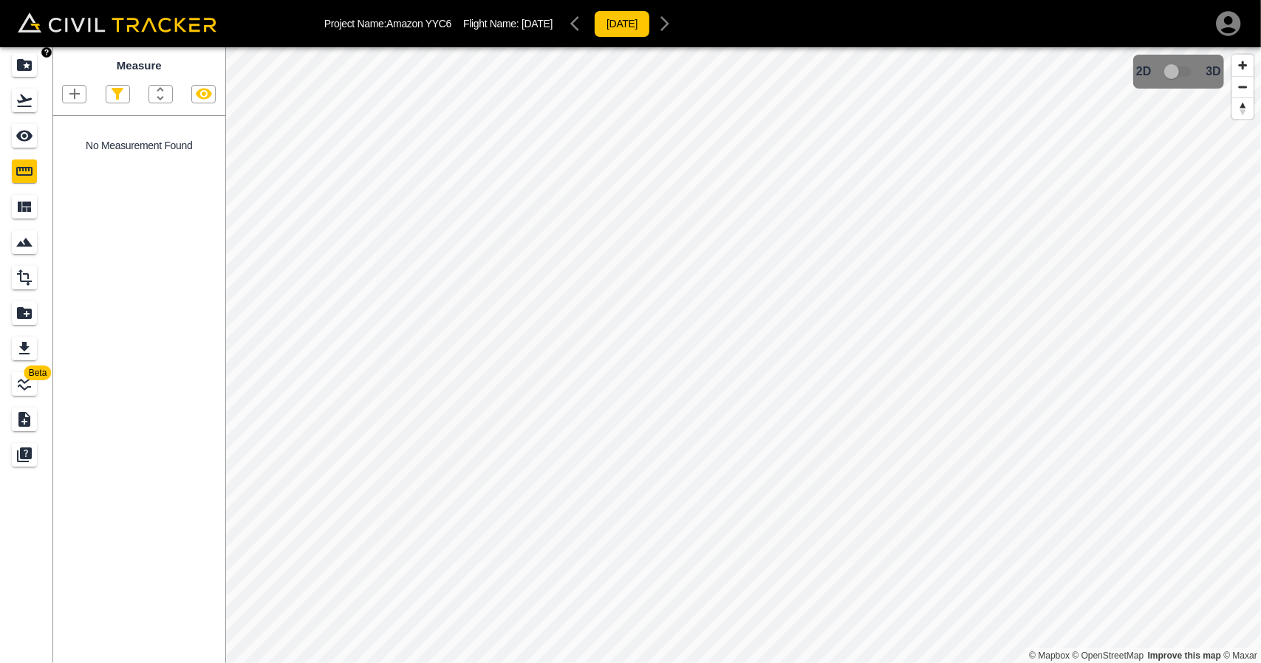
click at [44, 63] on link at bounding box center [26, 64] width 53 height 35
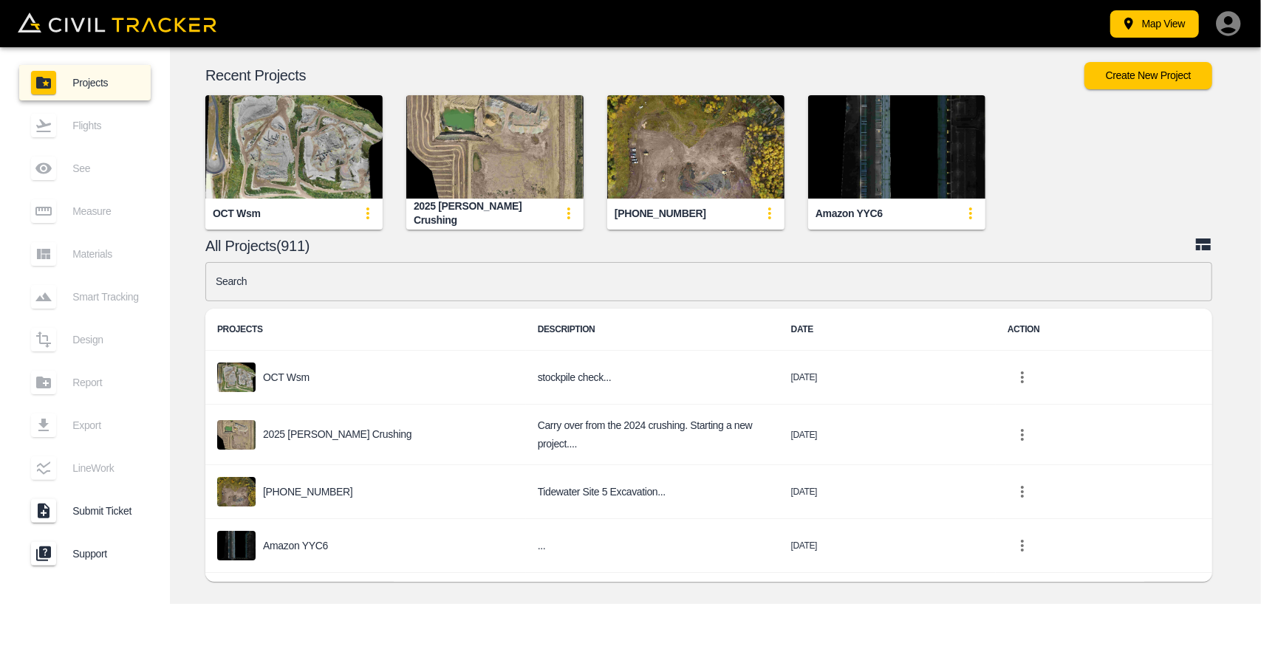
click at [303, 271] on input "text" at bounding box center [708, 281] width 1007 height 39
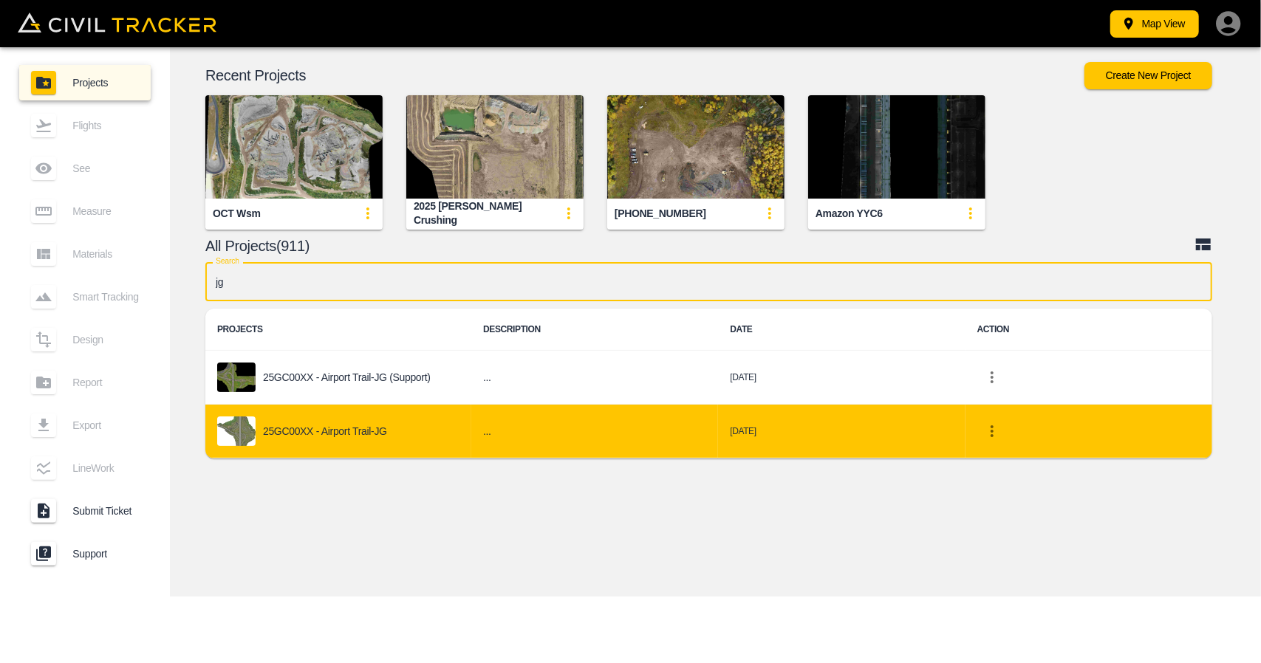
type input "jg"
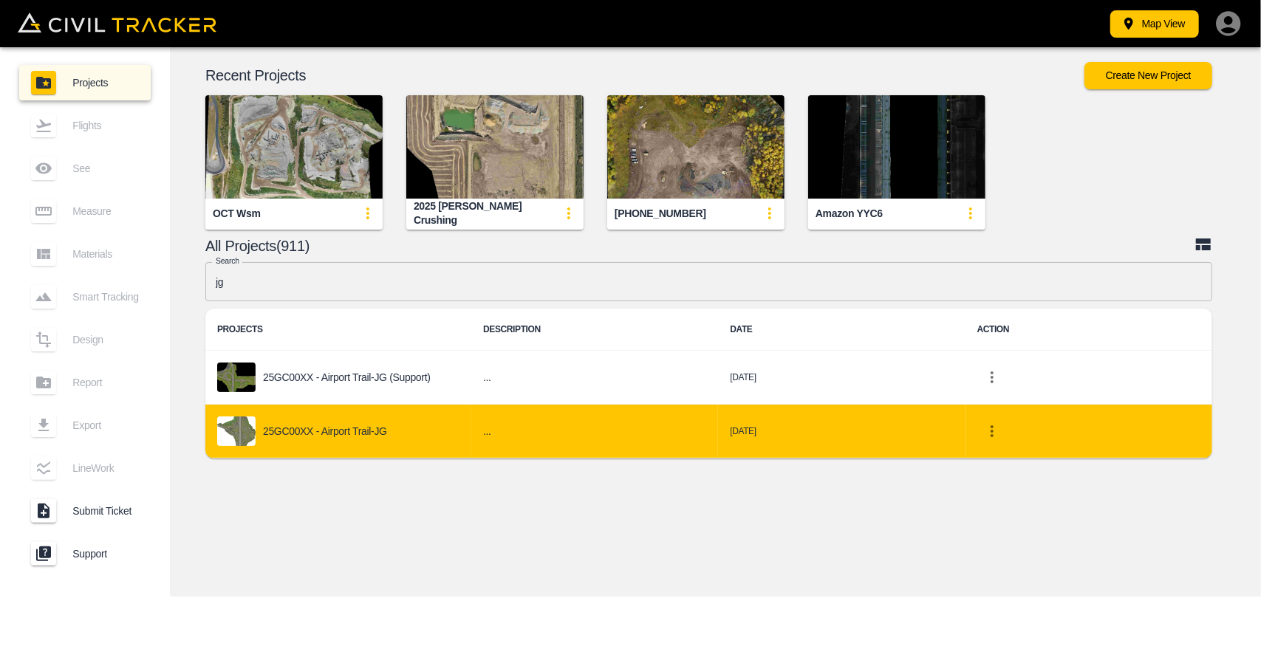
click at [360, 438] on div "25GC00XX - Airport Trail-JG" at bounding box center [338, 432] width 242 height 30
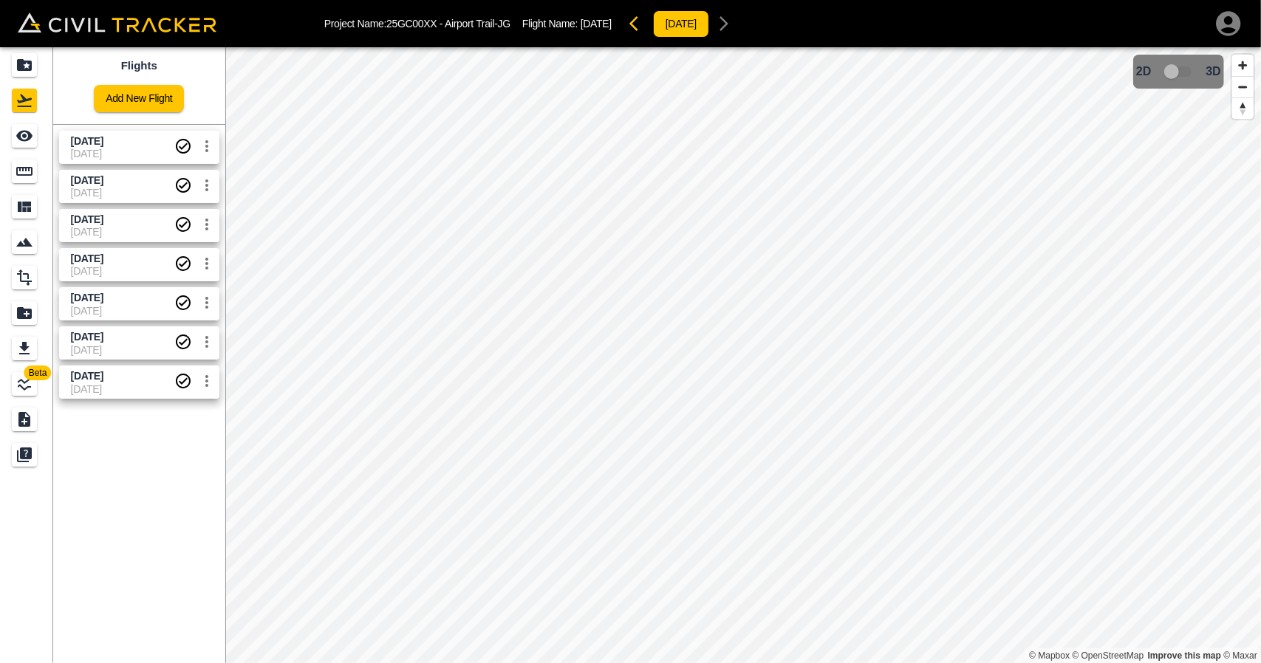
click at [94, 134] on span "[DATE]" at bounding box center [122, 141] width 103 height 14
click at [24, 137] on icon "See" at bounding box center [24, 136] width 16 height 11
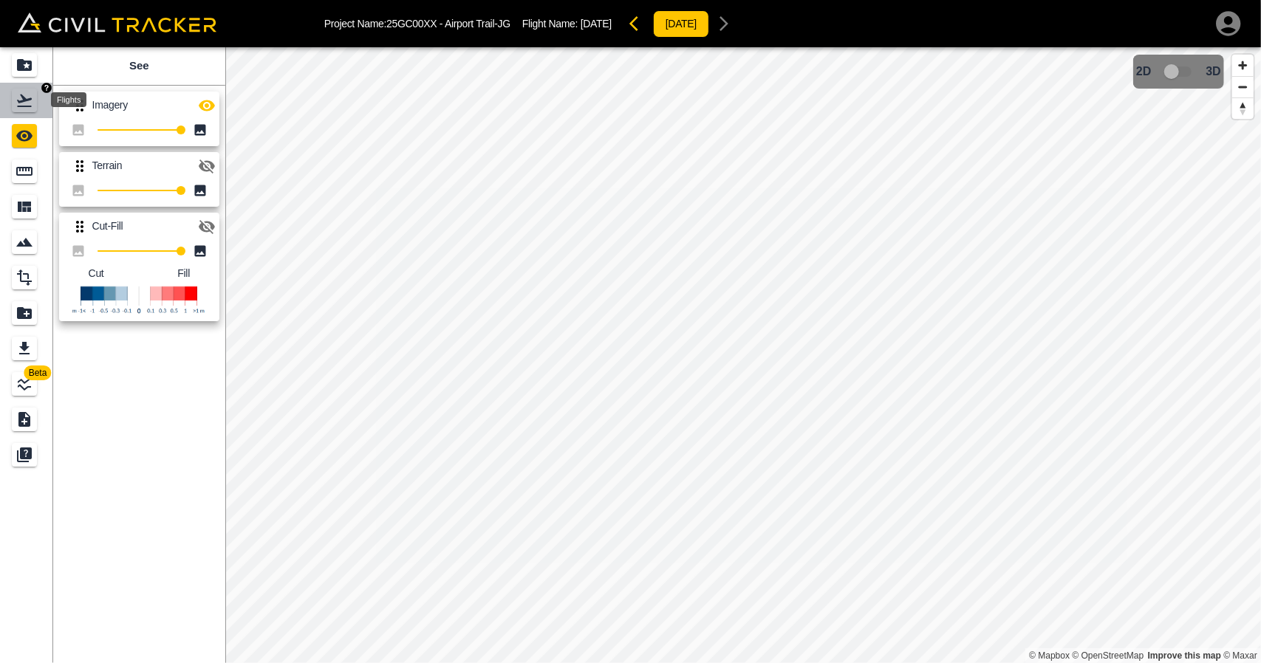
click at [16, 109] on icon "Flights" at bounding box center [25, 101] width 18 height 18
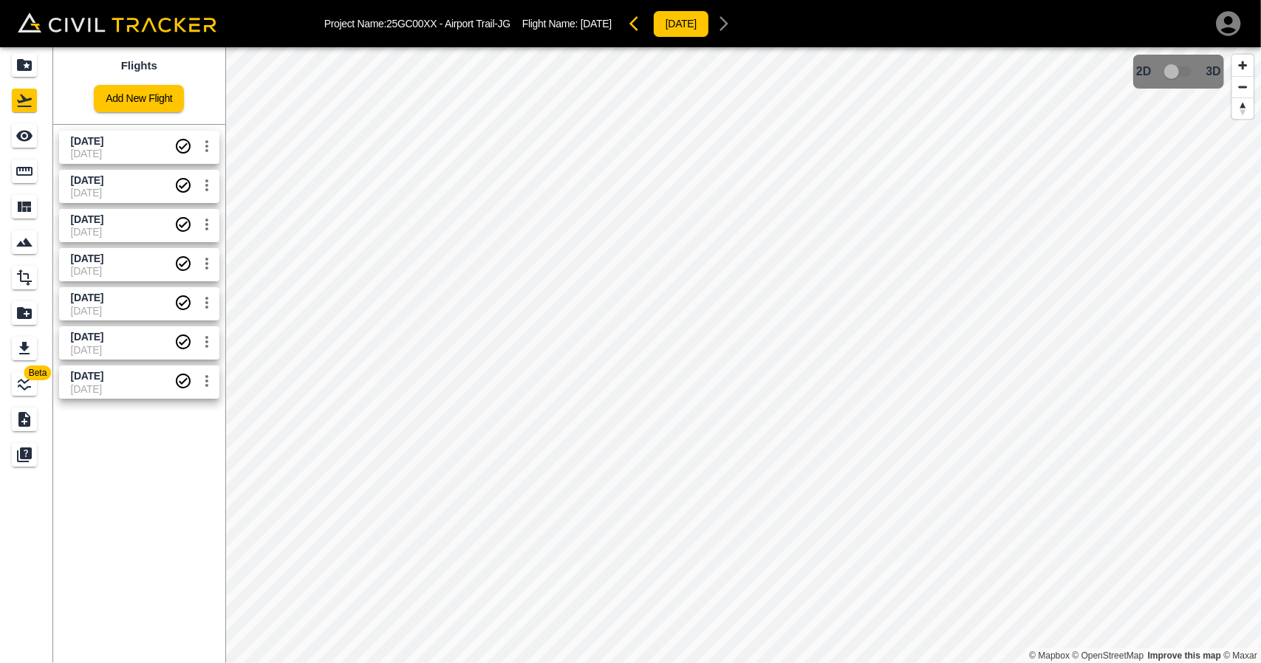
drag, startPoint x: 104, startPoint y: 142, endPoint x: 29, endPoint y: 143, distance: 75.3
click at [103, 143] on span "[DATE]" at bounding box center [87, 141] width 32 height 12
click at [18, 142] on icon "See" at bounding box center [25, 136] width 18 height 18
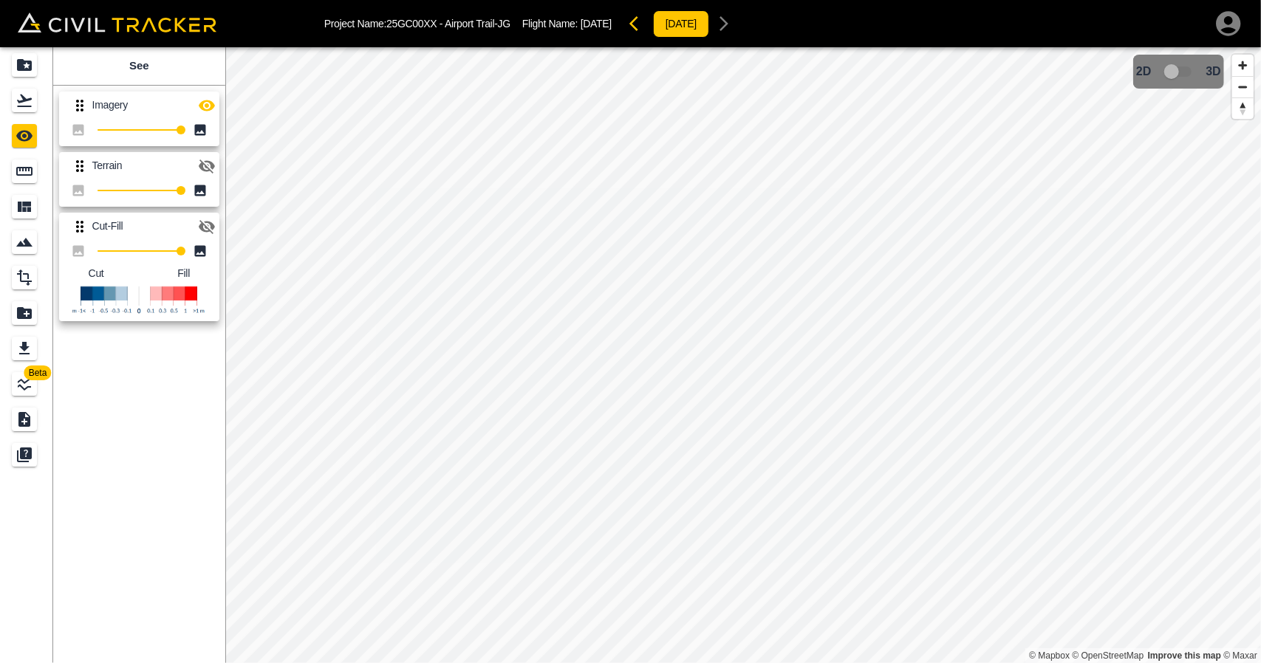
click at [200, 107] on icon "button" at bounding box center [207, 105] width 16 height 11
click at [200, 107] on icon "button" at bounding box center [207, 106] width 16 height 14
click at [16, 52] on link at bounding box center [26, 64] width 53 height 35
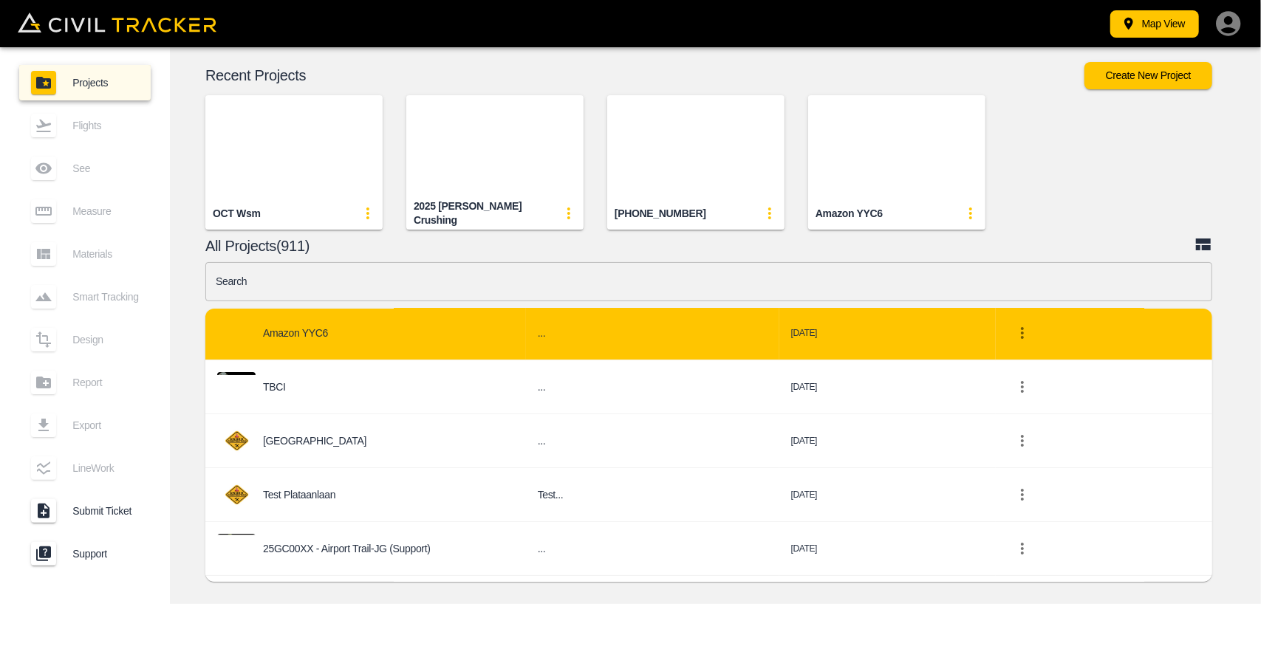
scroll to position [222, 0]
